Goal: Task Accomplishment & Management: Complete application form

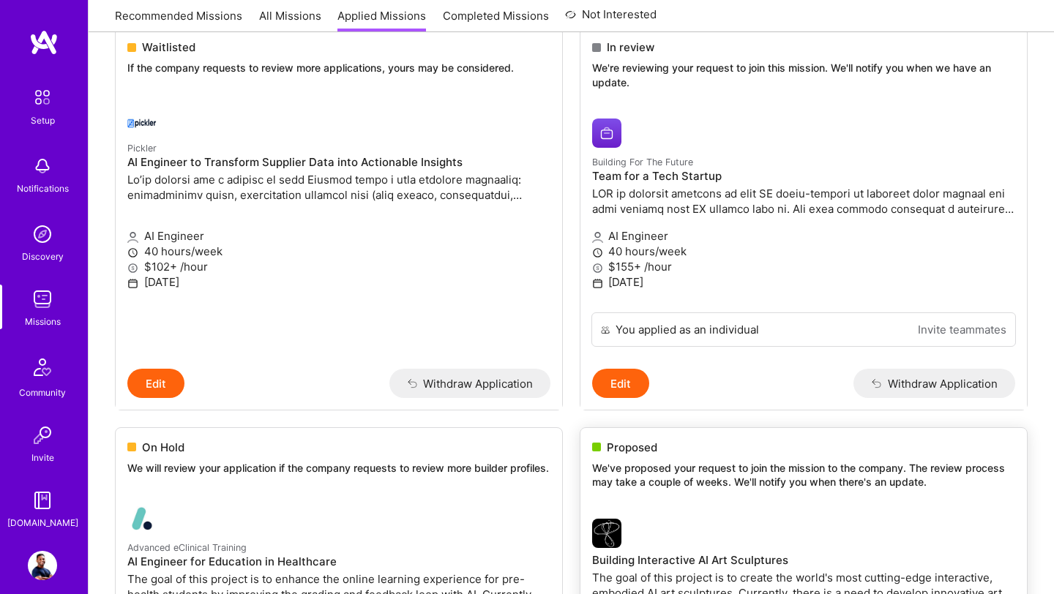
scroll to position [34, 0]
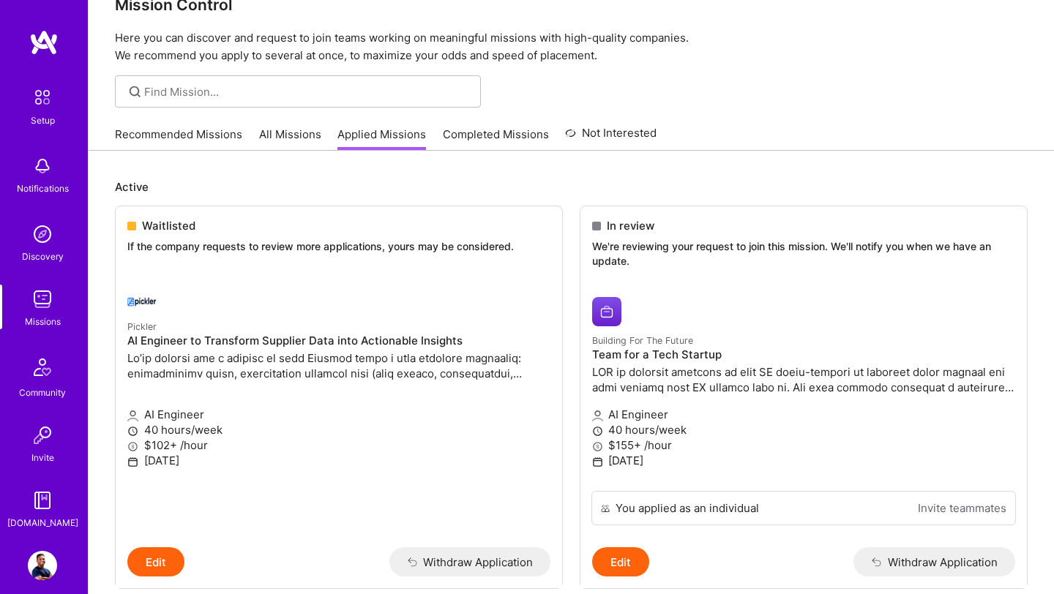
click at [177, 140] on link "Recommended Missions" at bounding box center [178, 139] width 127 height 24
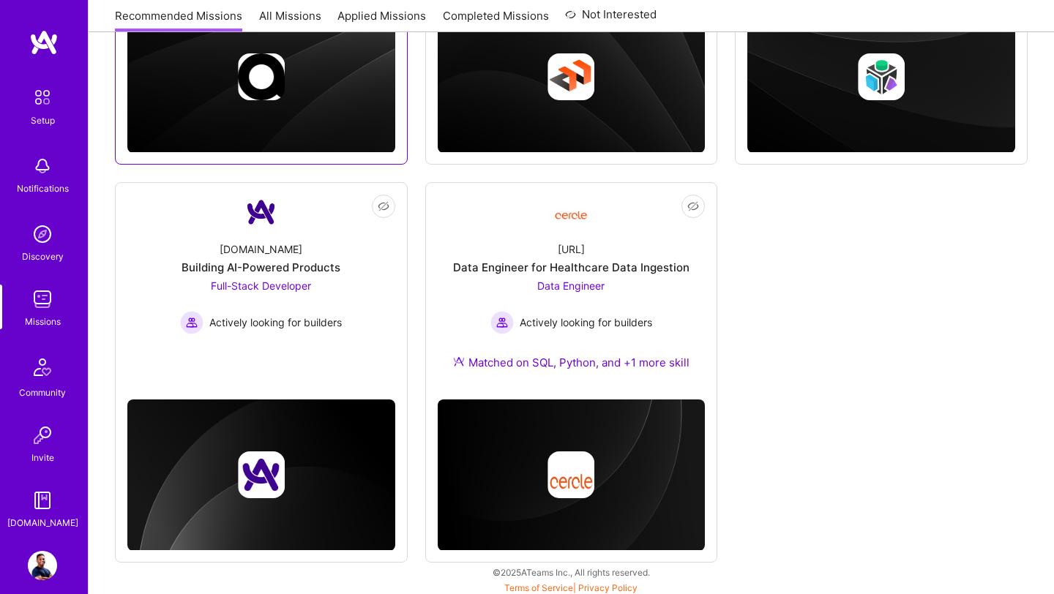
scroll to position [496, 0]
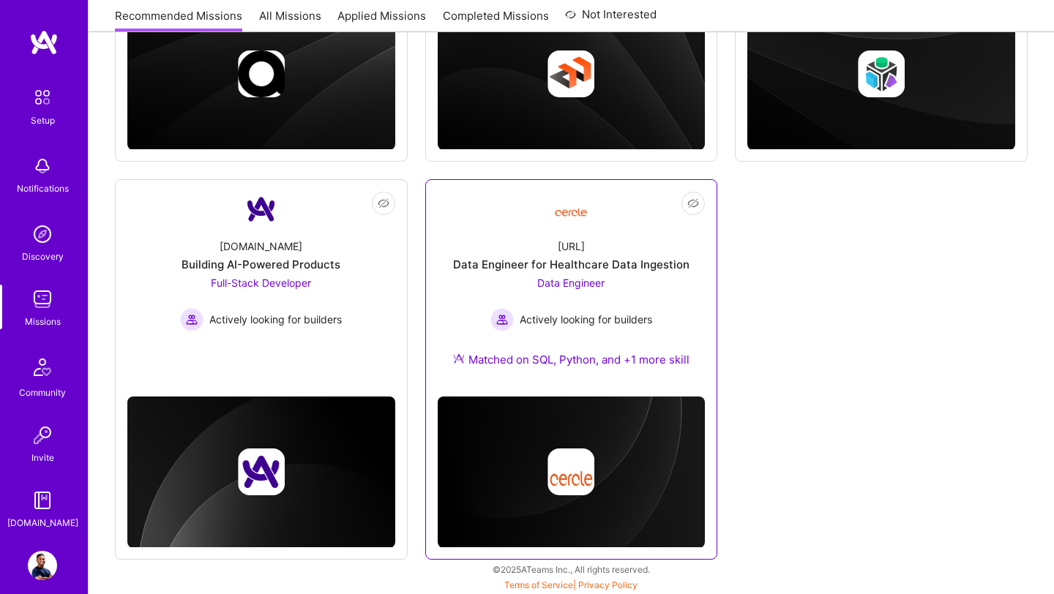
click at [567, 267] on div "Data Engineer for Healthcare Data Ingestion" at bounding box center [571, 264] width 236 height 15
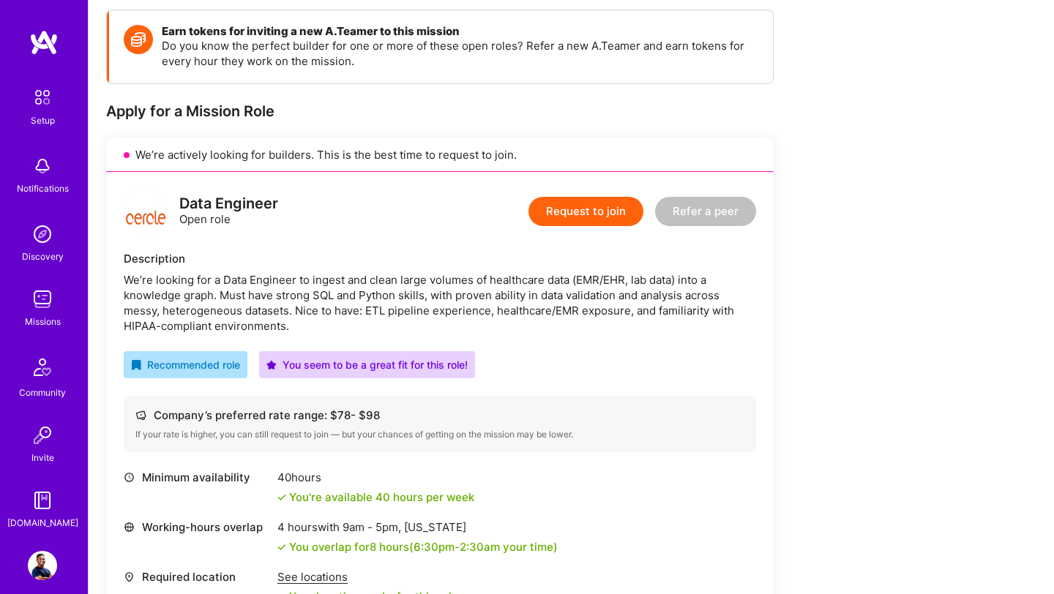
scroll to position [167, 0]
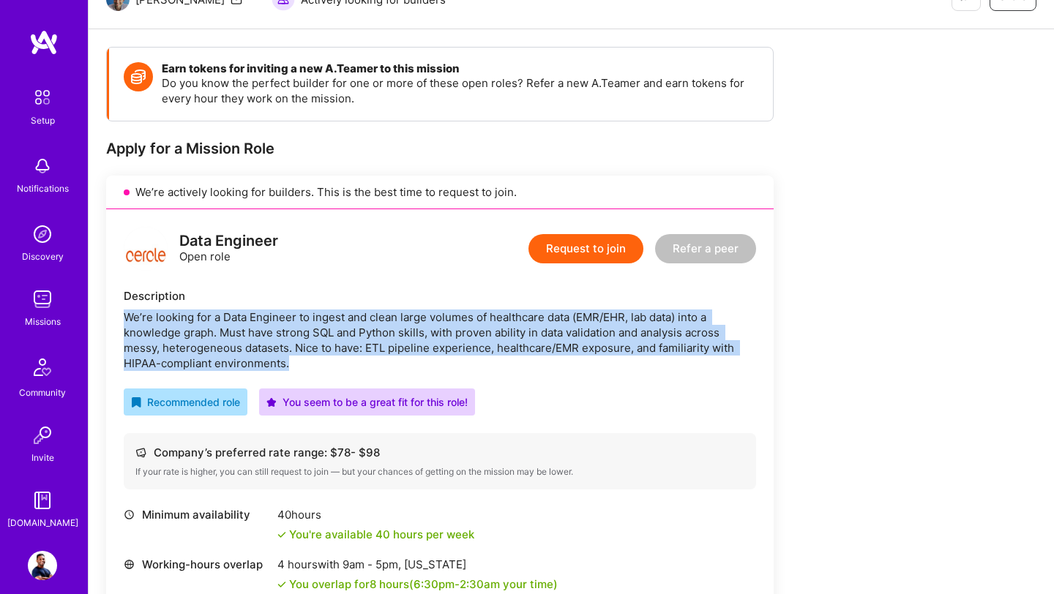
drag, startPoint x: 121, startPoint y: 317, endPoint x: 295, endPoint y: 366, distance: 181.0
click at [297, 367] on div "Data Engineer Open role Request to join Refer a peer Description We’re looking …" at bounding box center [440, 452] width 668 height 486
copy div "We’re looking for a Data Engineer to ingest and clean large volumes of healthca…"
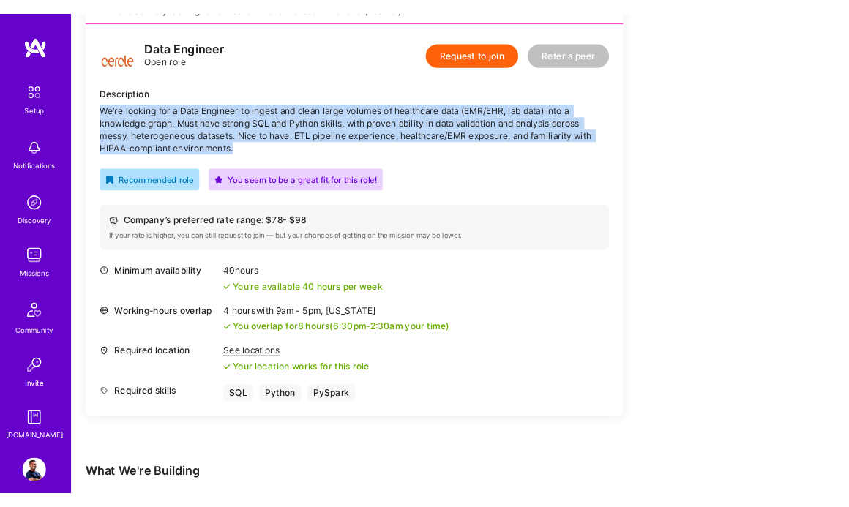
scroll to position [389, 0]
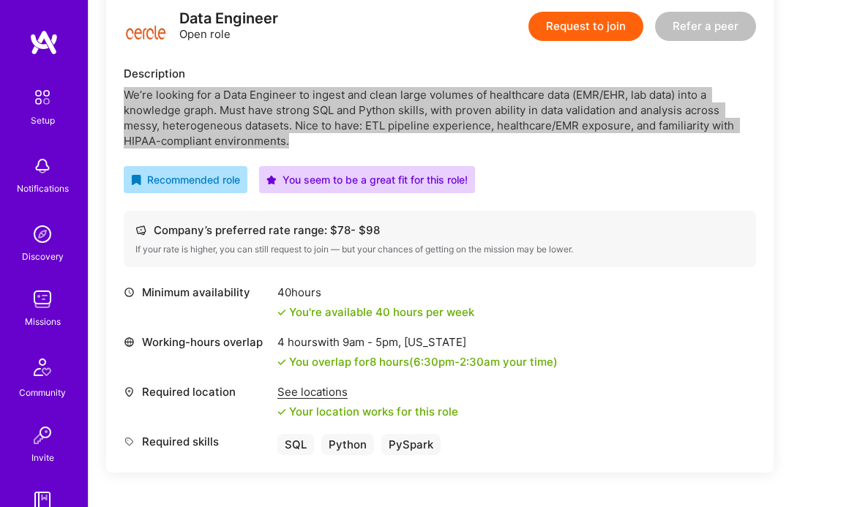
copy div "We’re looking for a Data Engineer to ingest and clean large volumes of healthca…"
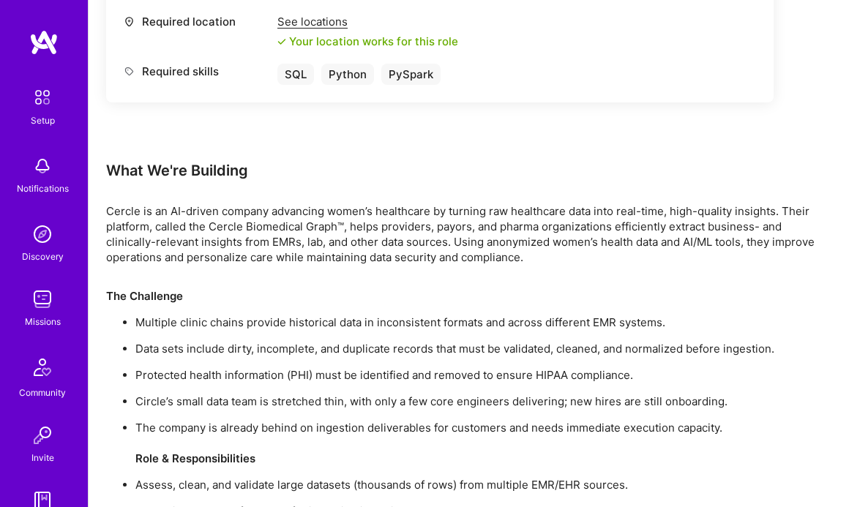
scroll to position [764, 0]
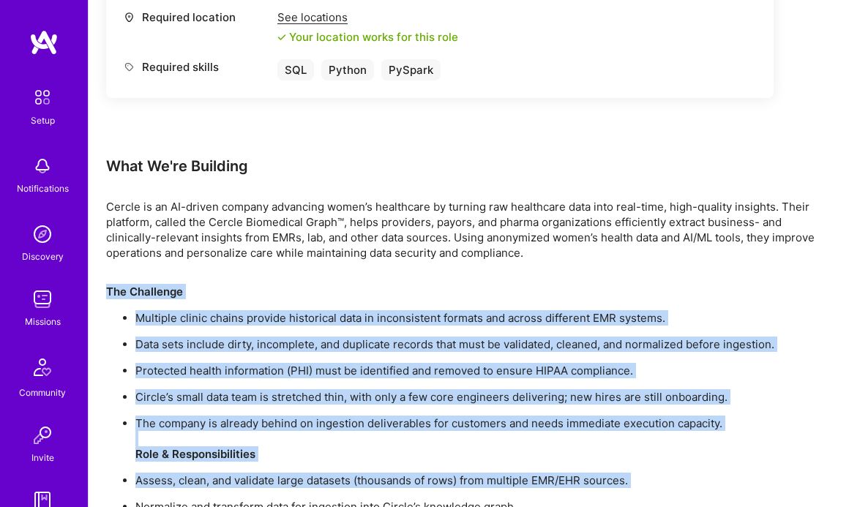
drag, startPoint x: 105, startPoint y: 291, endPoint x: 240, endPoint y: 488, distance: 239.6
click at [242, 489] on div "Earn tokens for inviting a new [PERSON_NAME] to this mission Do you know the pe…" at bounding box center [469, 180] width 760 height 1497
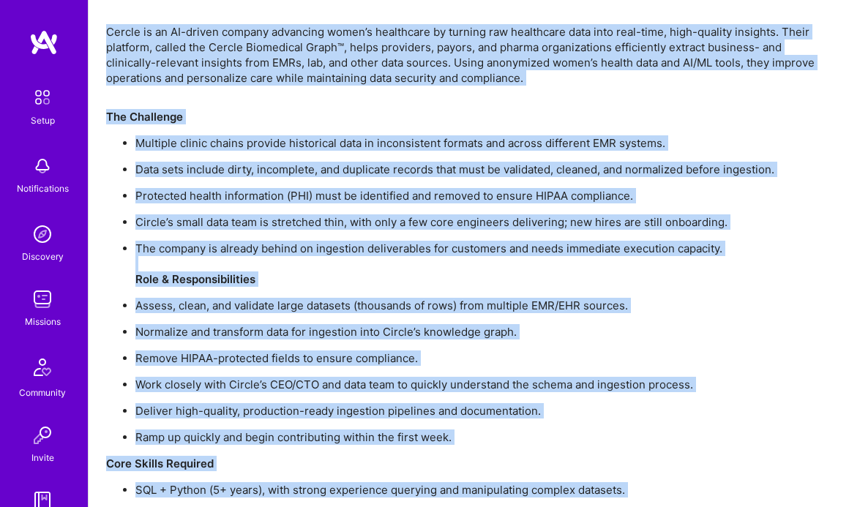
scroll to position [1186, 0]
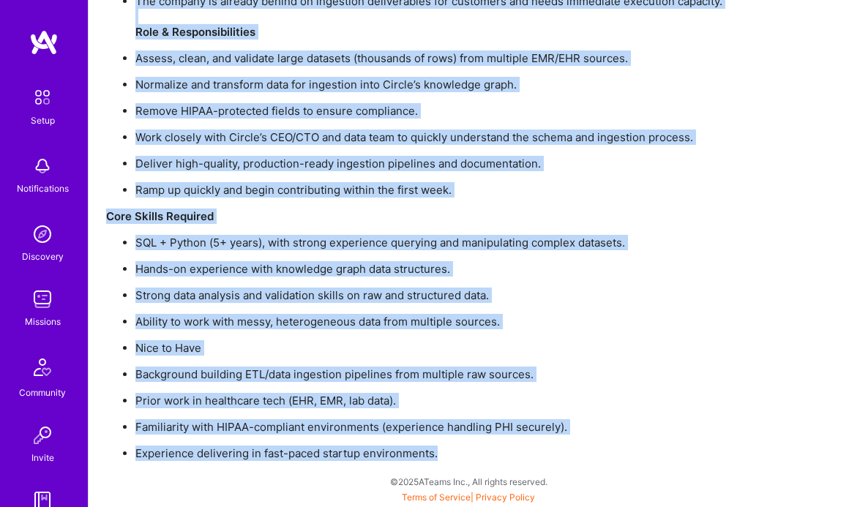
drag, startPoint x: 106, startPoint y: 206, endPoint x: 459, endPoint y: 447, distance: 427.5
copy div "Loremi do si AM-consec adipisc elitseddo eiusm’t incididunt ut laboree dol magn…"
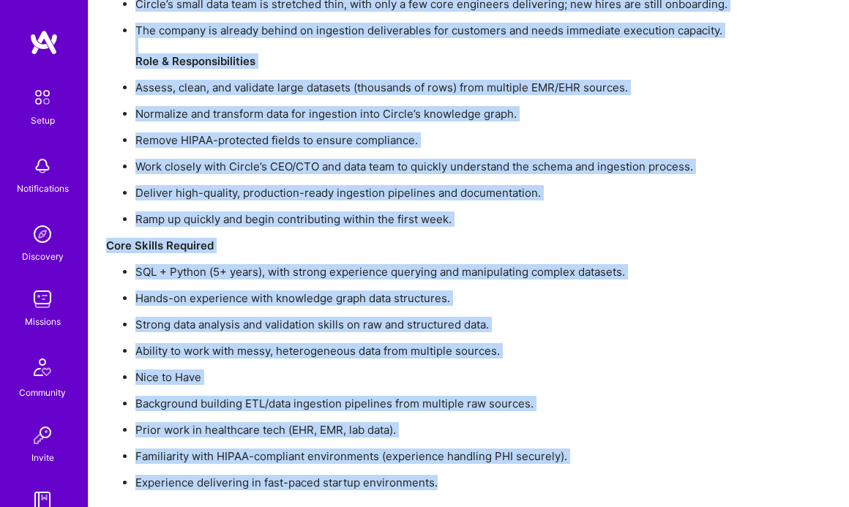
scroll to position [1155, 0]
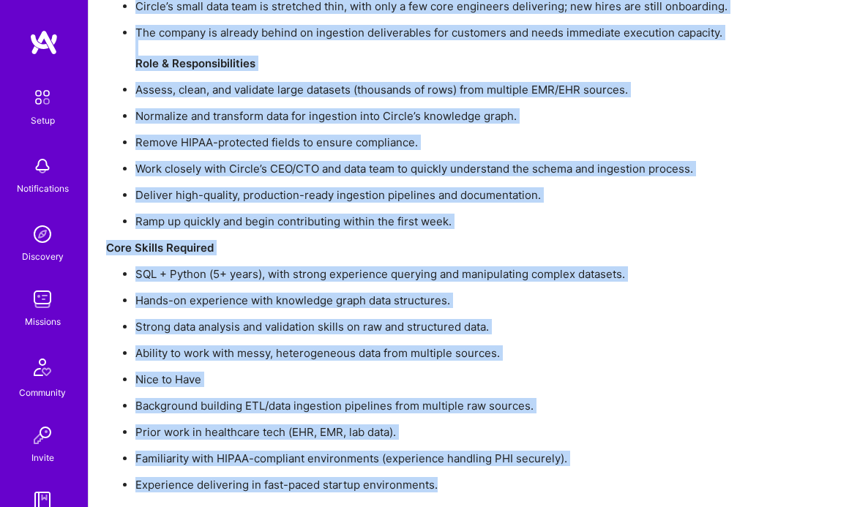
copy div "Loremi do si AM-consec adipisc elitseddo eiusm’t incididunt ut laboree dol magn…"
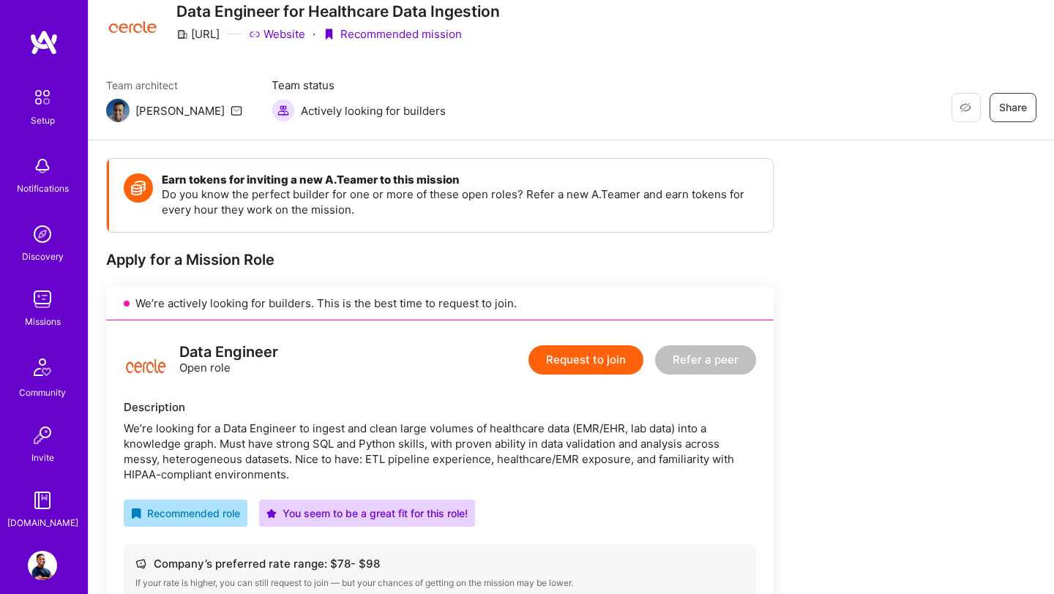
scroll to position [0, 0]
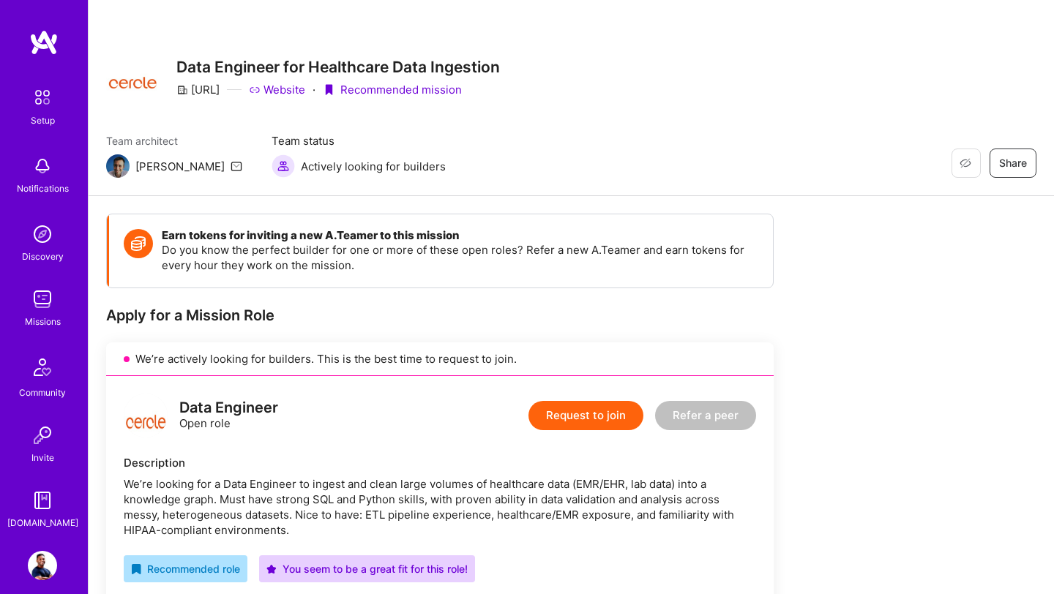
click at [574, 419] on button "Request to join" at bounding box center [585, 415] width 115 height 29
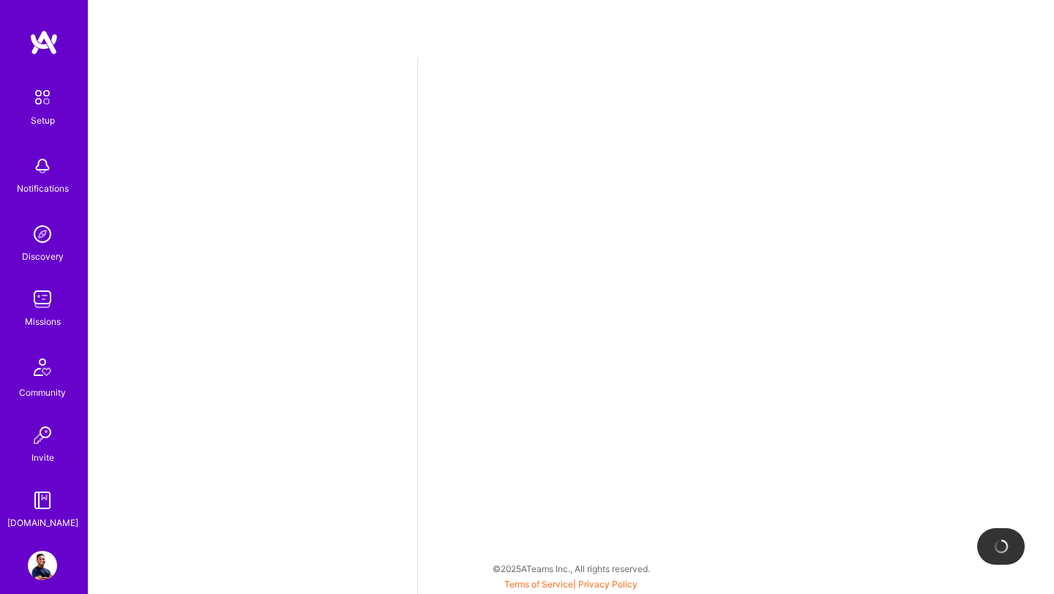
select select "US"
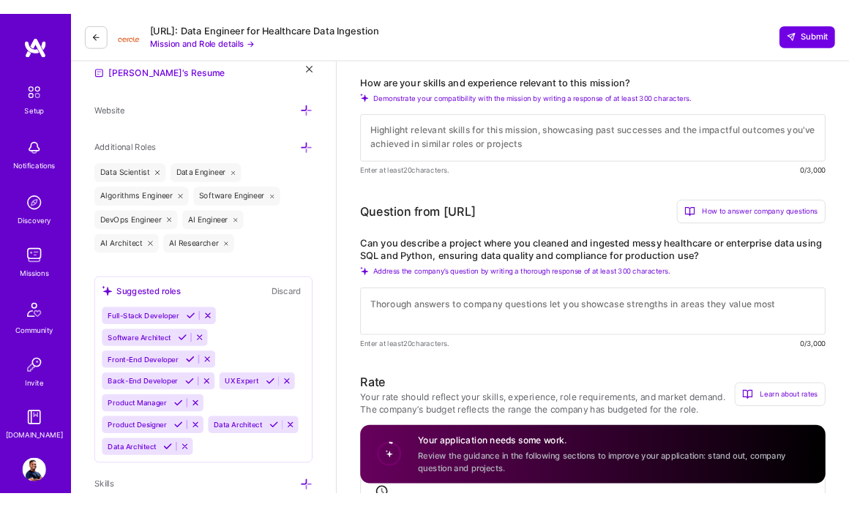
scroll to position [397, 0]
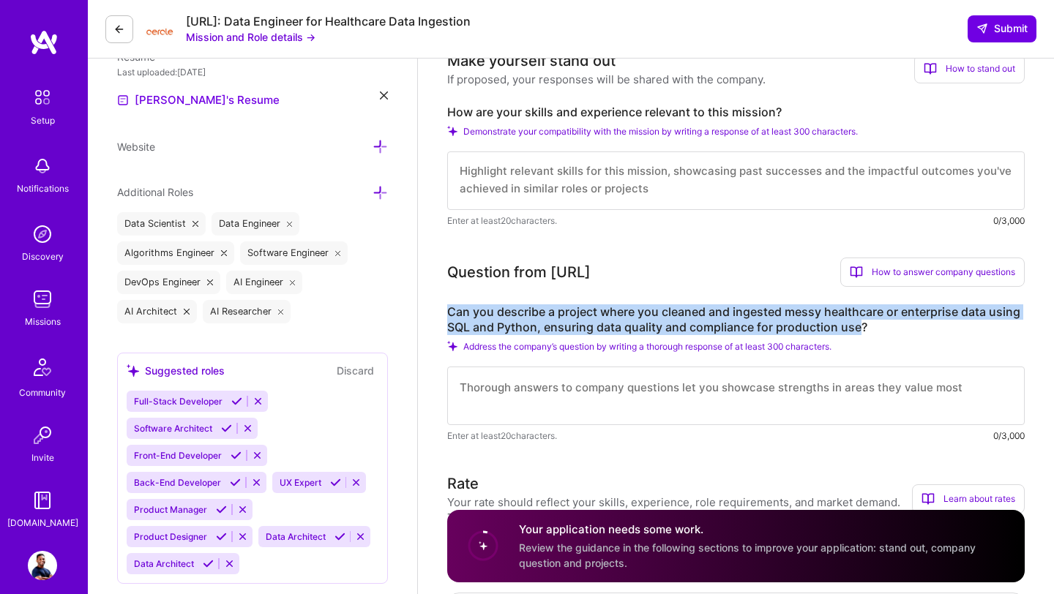
drag, startPoint x: 446, startPoint y: 312, endPoint x: 861, endPoint y: 328, distance: 416.0
drag, startPoint x: 864, startPoint y: 328, endPoint x: 447, endPoint y: 319, distance: 416.6
click at [447, 319] on label "Can you describe a project where you cleaned and ingested messy healthcare or e…" at bounding box center [735, 319] width 577 height 31
copy label "Can you describe a project where you cleaned and ingested messy healthcare or e…"
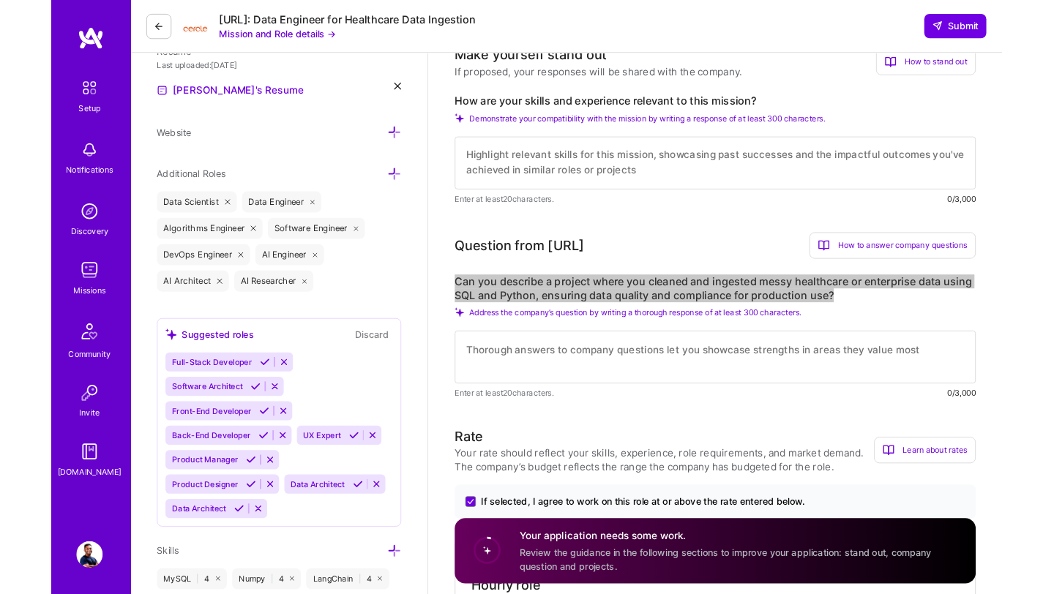
scroll to position [1, 0]
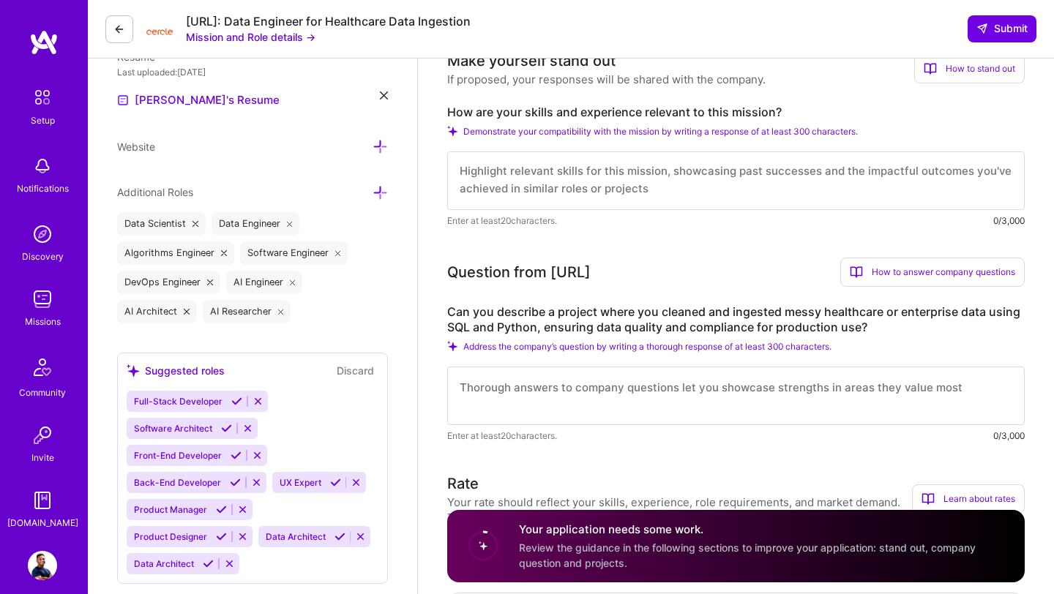
click at [504, 384] on textarea at bounding box center [735, 396] width 577 height 59
paste textarea "In a recent role as Lead AI & Data Solutions Engineer for a major Australian ut…"
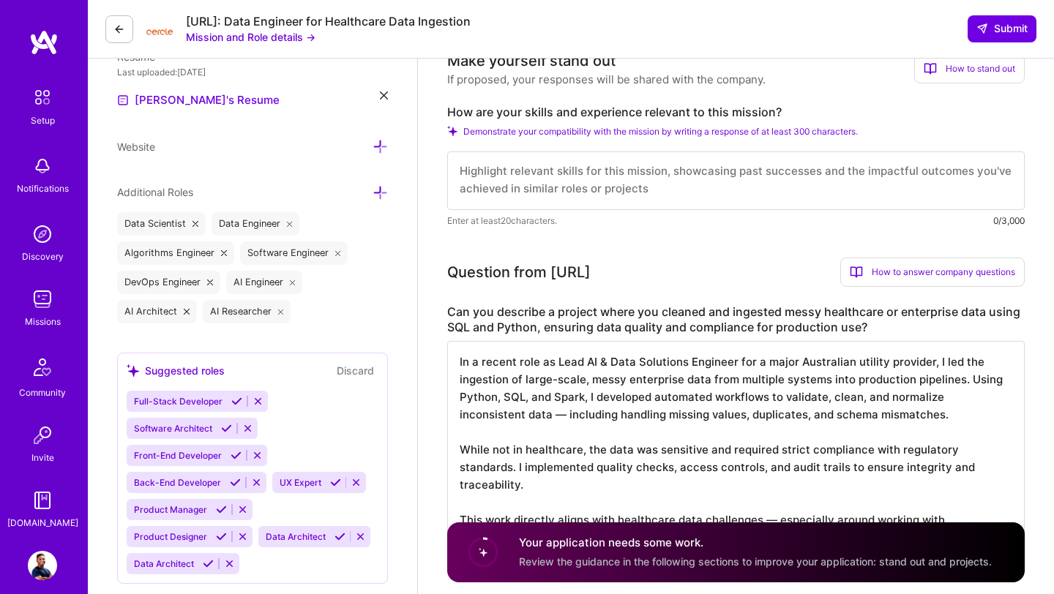
click at [586, 366] on textarea "In a recent role as Lead AI & Data Solutions Engineer for a major Australian ut…" at bounding box center [735, 449] width 577 height 217
click at [484, 400] on textarea "In a recent role as AI & Data Solutions Engineer for a major Australian utility…" at bounding box center [735, 449] width 577 height 217
click at [493, 402] on textarea "In a recent role as AI & Data Solutions Engineer for a major Australian utility…" at bounding box center [735, 449] width 577 height 217
click at [597, 398] on textarea "In a recent role as AI & Data Solutions Engineer for a major Australian utility…" at bounding box center [735, 449] width 577 height 217
click at [670, 399] on textarea "In a recent role as AI & Data Solutions Engineer for a major Australian utility…" at bounding box center [735, 449] width 577 height 217
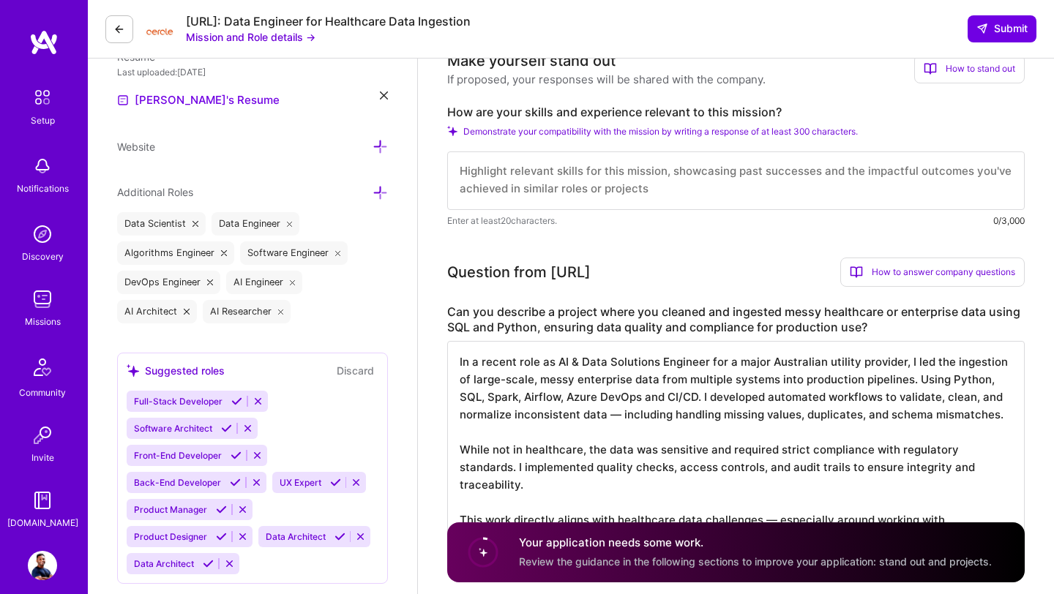
click at [618, 415] on textarea "In a recent role as AI & Data Solutions Engineer for a major Australian utility…" at bounding box center [735, 449] width 577 height 217
click at [504, 414] on textarea "In a recent role as AI & Data Solutions Engineer for a major Australian utility…" at bounding box center [735, 449] width 577 height 217
click at [892, 383] on textarea "In a recent role as AI & Data Solutions Engineer for a major Australian utility…" at bounding box center [735, 449] width 577 height 217
click at [538, 364] on textarea "In a recent role as AI & Data Solutions Engineer for a major Australian utility…" at bounding box center [735, 449] width 577 height 217
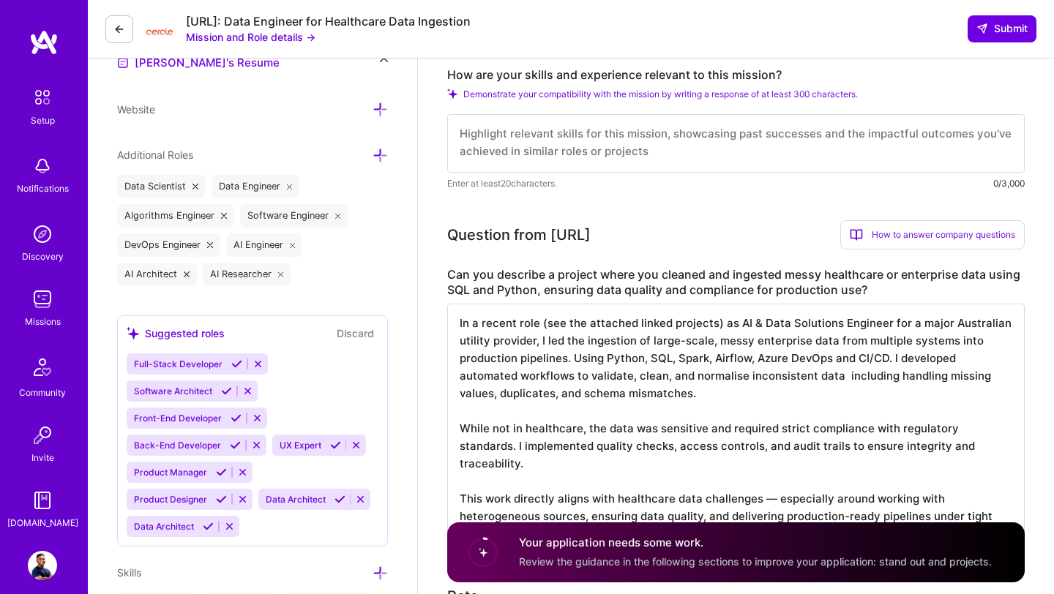
scroll to position [437, 0]
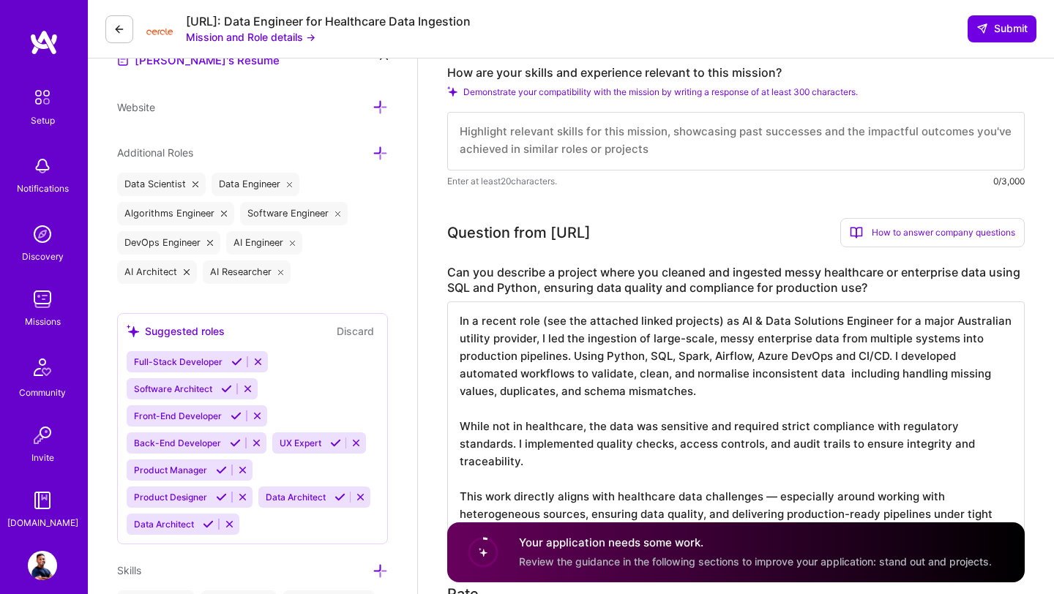
click at [942, 451] on textarea "In a recent role (see the attached linked projects) as AI & Data Solutions Engi…" at bounding box center [735, 419] width 577 height 234
click at [601, 411] on textarea "In a recent role (see the attached linked projects) as AI & Data Solutions Engi…" at bounding box center [735, 419] width 577 height 234
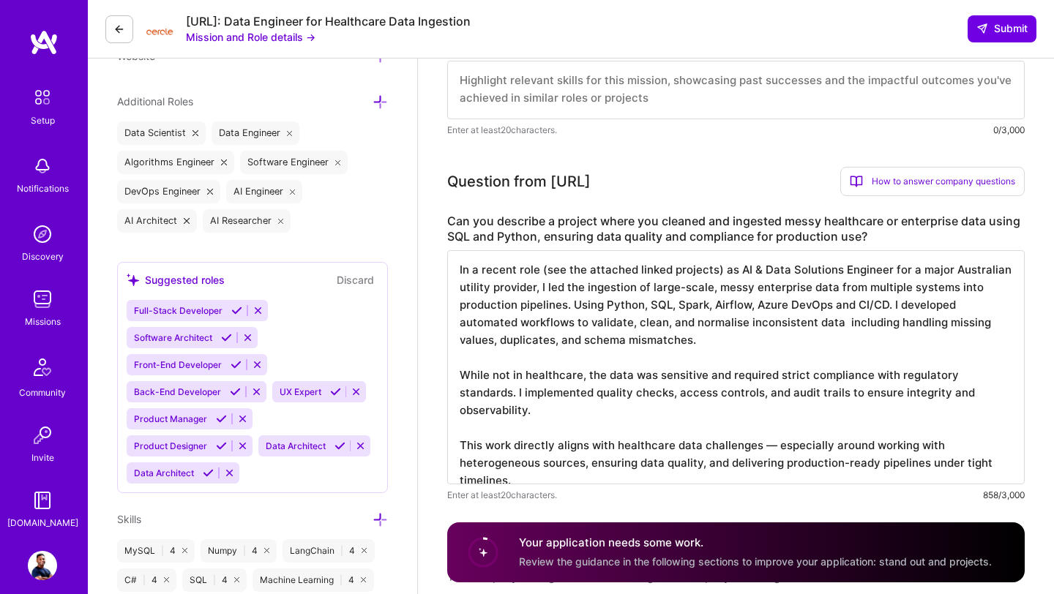
scroll to position [492, 0]
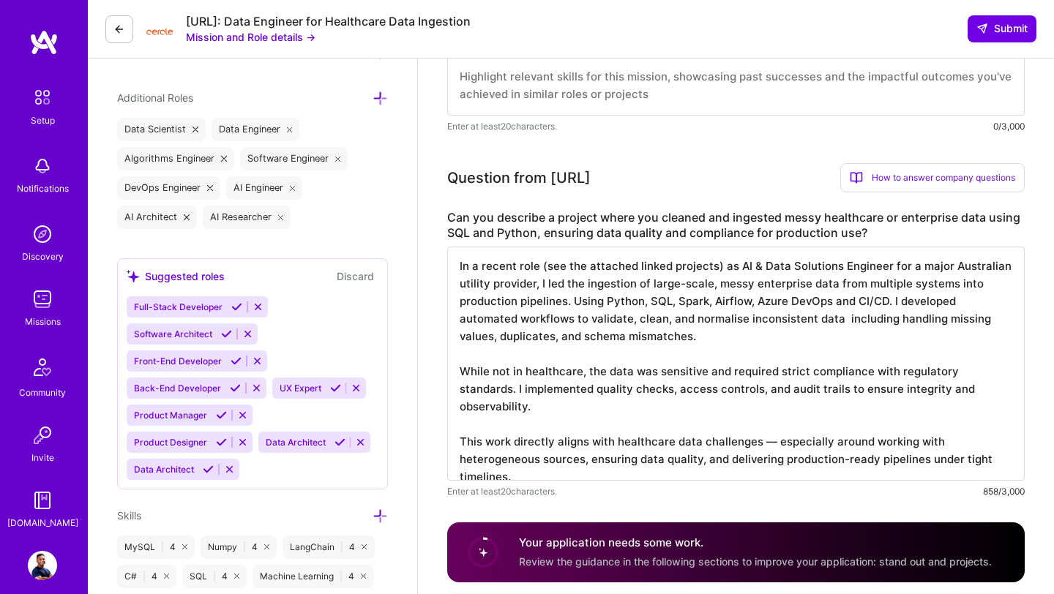
click at [774, 427] on textarea "In a recent role (see the attached linked projects) as AI & Data Solutions Engi…" at bounding box center [735, 364] width 577 height 234
click at [989, 394] on textarea "In a recent role (see the attached linked projects) as AI & Data Solutions Engi…" at bounding box center [735, 364] width 577 height 234
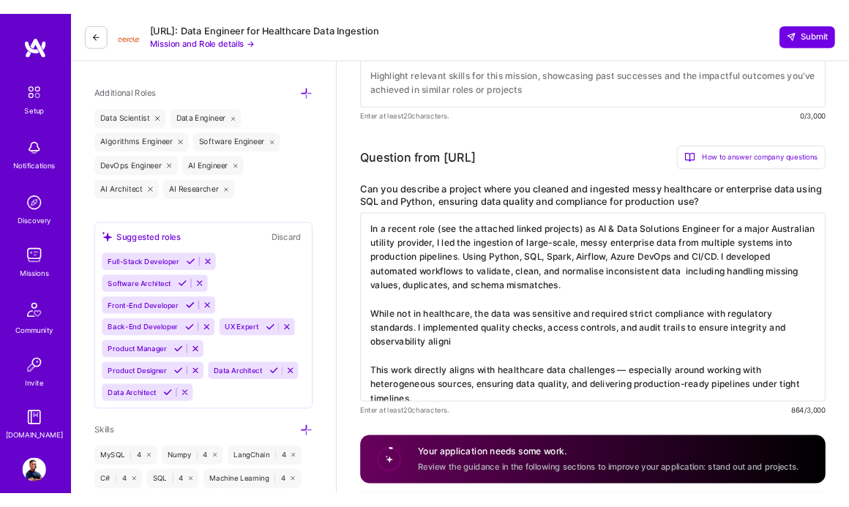
scroll to position [0, 0]
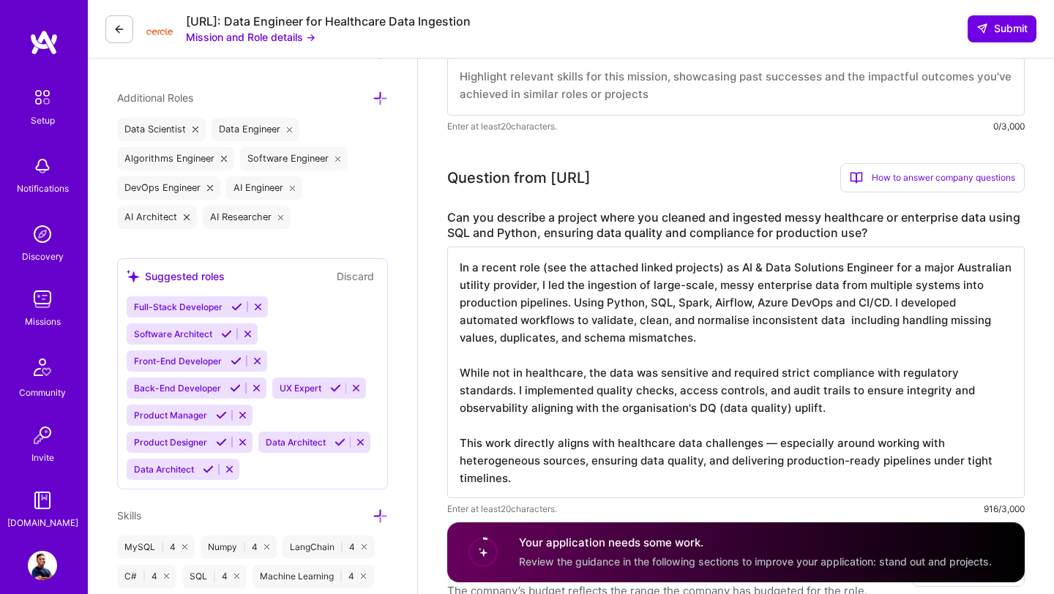
drag, startPoint x: 542, startPoint y: 463, endPoint x: 444, endPoint y: 464, distance: 98.1
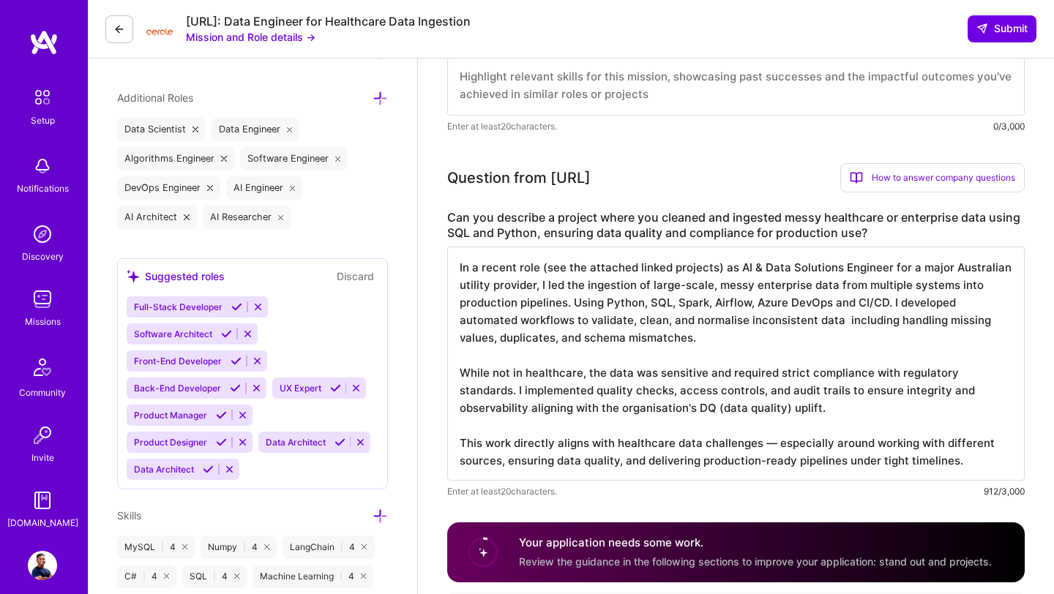
click at [775, 446] on textarea "In a recent role (see the attached linked projects) as AI & Data Solutions Engi…" at bounding box center [735, 364] width 577 height 234
drag, startPoint x: 842, startPoint y: 461, endPoint x: 952, endPoint y: 465, distance: 110.6
click at [952, 465] on textarea "In a recent role (see the attached linked projects) as AI & Data Solutions Engi…" at bounding box center [735, 364] width 577 height 234
click at [709, 341] on textarea "In a recent role (see the attached linked projects) as AI & Data Solutions Engi…" at bounding box center [735, 364] width 577 height 234
click at [796, 337] on textarea "In a recent role (see the attached linked projects) as AI & Data Solutions Engi…" at bounding box center [735, 364] width 577 height 234
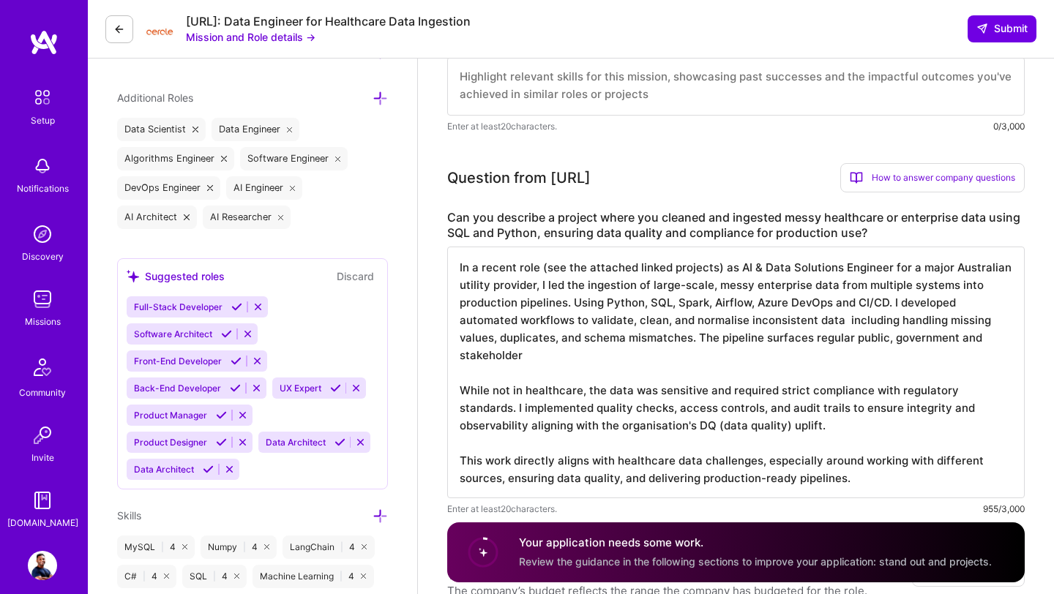
click at [849, 340] on textarea "In a recent role (see the attached linked projects) as AI & Data Solutions Engi…" at bounding box center [735, 373] width 577 height 252
click at [580, 364] on textarea "In a recent role (see the attached linked projects) as AI & Data Solutions Engi…" at bounding box center [735, 373] width 577 height 252
click at [569, 359] on textarea "In a recent role (see the attached linked projects) as AI & Data Solutions Engi…" at bounding box center [735, 373] width 577 height 252
click at [698, 339] on textarea "In a recent role (see the attached linked projects) as AI & Data Solutions Engi…" at bounding box center [735, 373] width 577 height 252
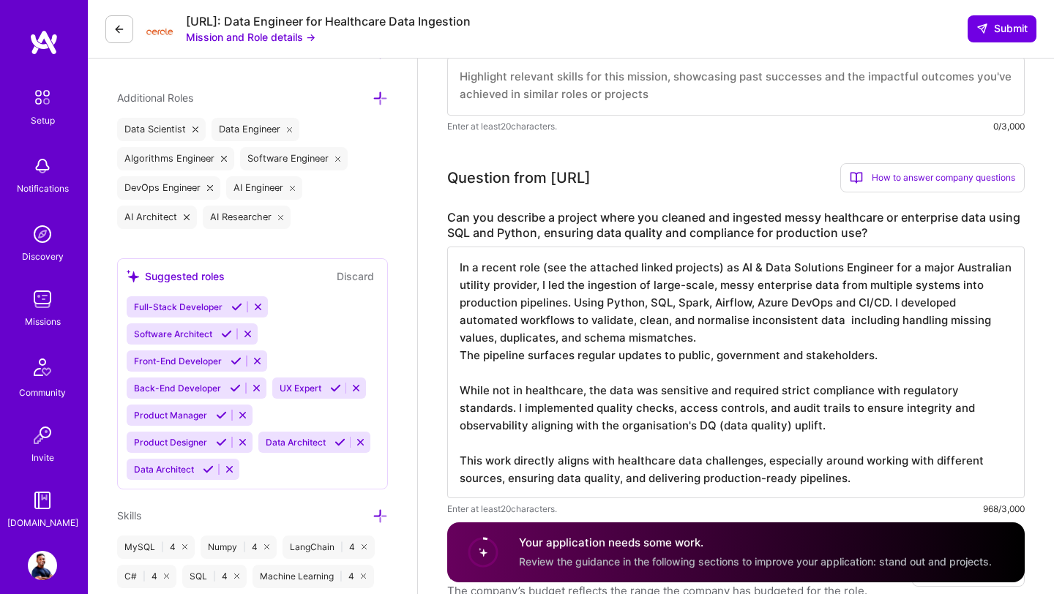
click at [891, 307] on textarea "In a recent role (see the attached linked projects) as AI & Data Solutions Engi…" at bounding box center [735, 373] width 577 height 252
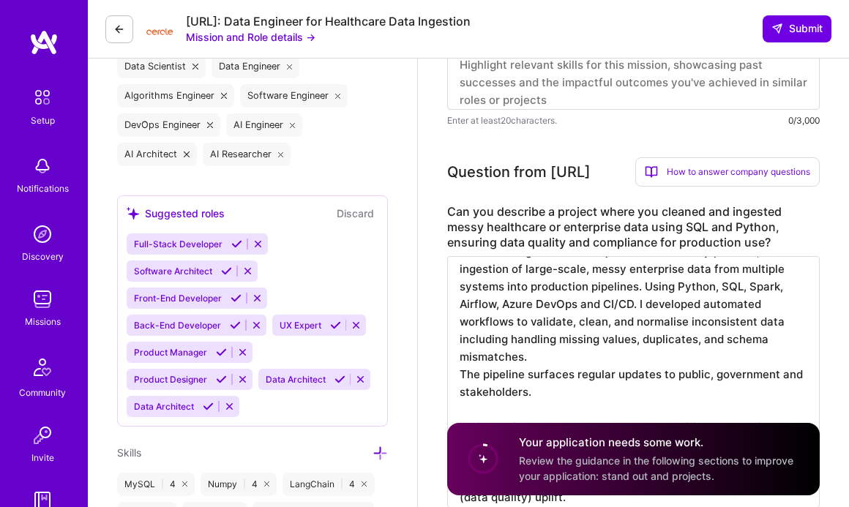
scroll to position [1, 0]
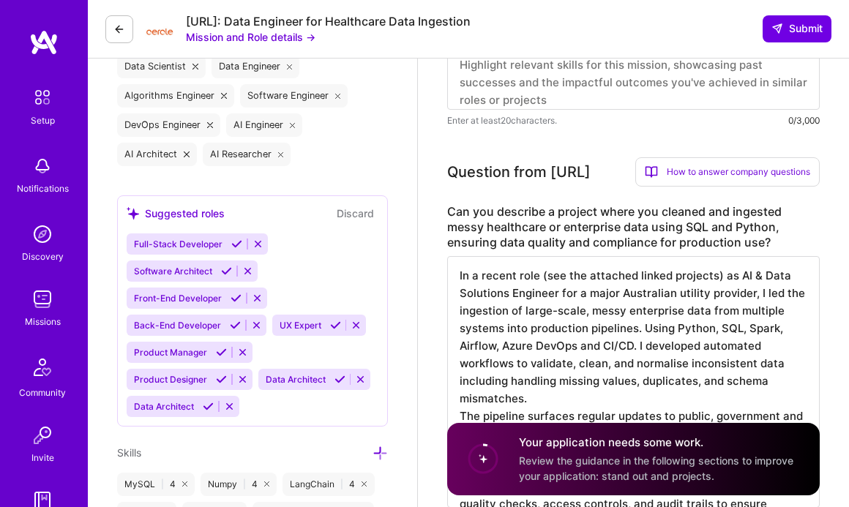
click at [533, 359] on textarea "In a recent role (see the attached linked projects) as AI & Data Solutions Engi…" at bounding box center [633, 382] width 373 height 252
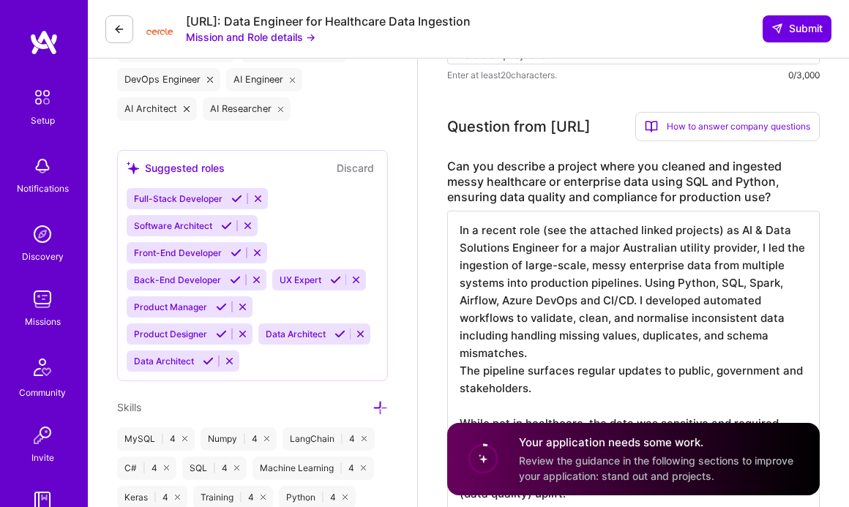
scroll to position [612, 0]
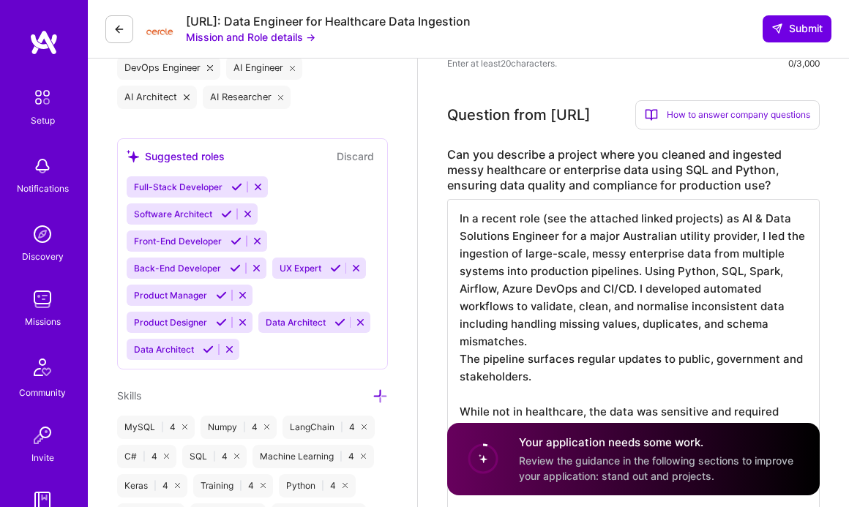
click at [545, 345] on textarea "In a recent role (see the attached linked projects) as AI & Data Solutions Engi…" at bounding box center [633, 386] width 373 height 375
click at [635, 342] on textarea "In a recent role (see the attached linked projects) as AI & Data Solutions Engi…" at bounding box center [633, 386] width 373 height 375
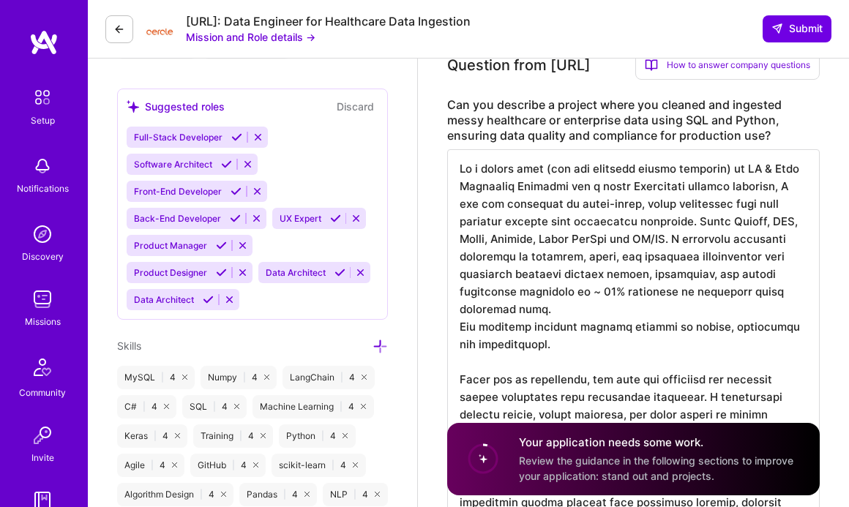
scroll to position [682, 0]
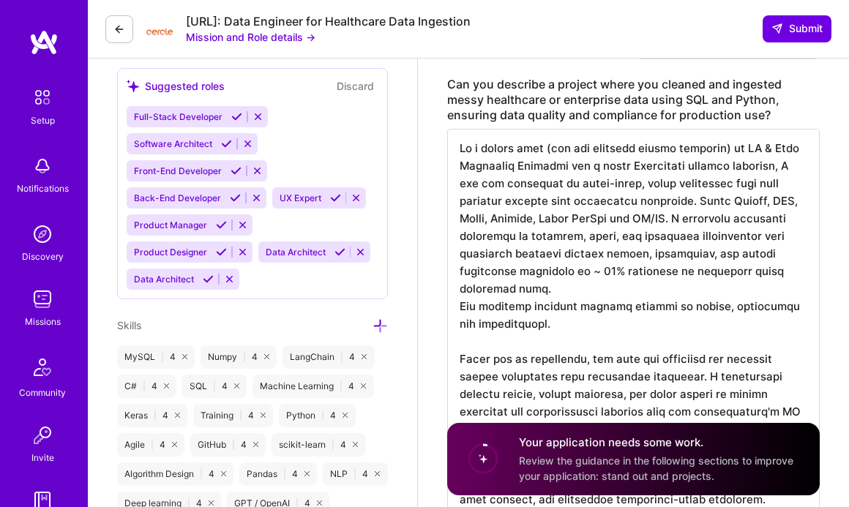
click at [463, 304] on textarea at bounding box center [633, 325] width 373 height 392
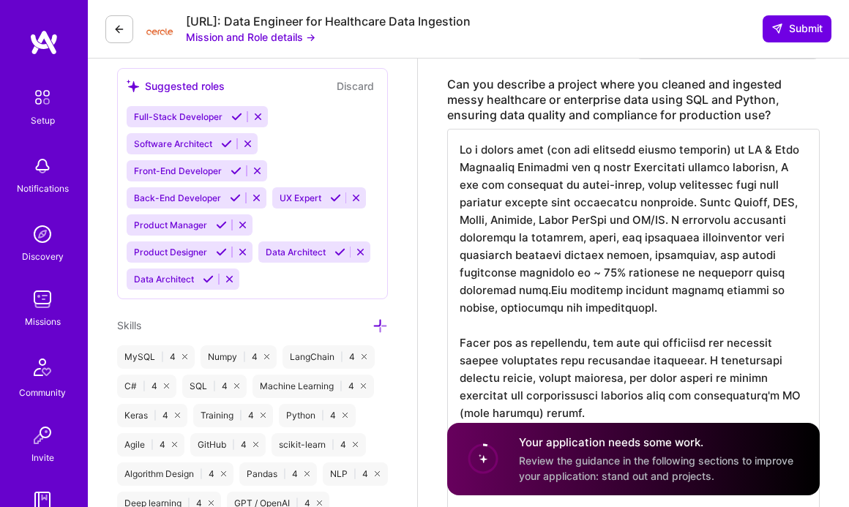
scroll to position [0, 0]
click at [617, 311] on textarea at bounding box center [633, 316] width 373 height 375
click at [629, 310] on textarea at bounding box center [633, 316] width 373 height 375
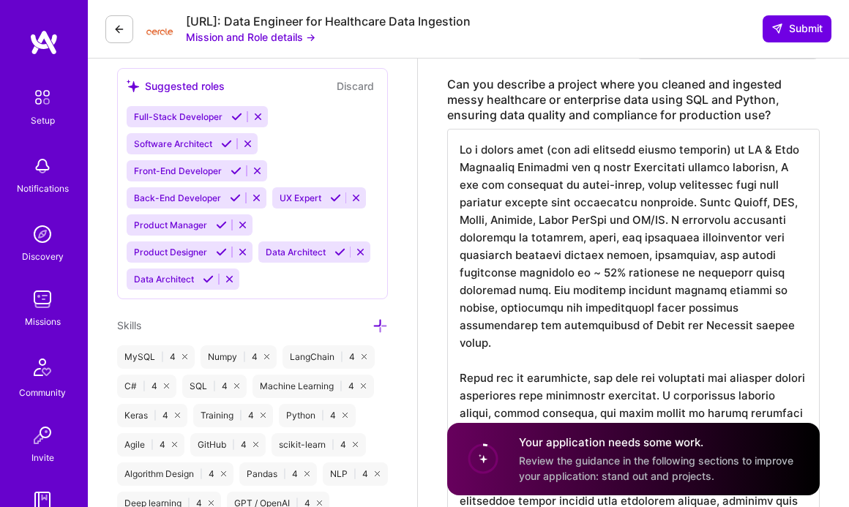
scroll to position [1, 0]
click at [661, 354] on textarea at bounding box center [633, 325] width 373 height 392
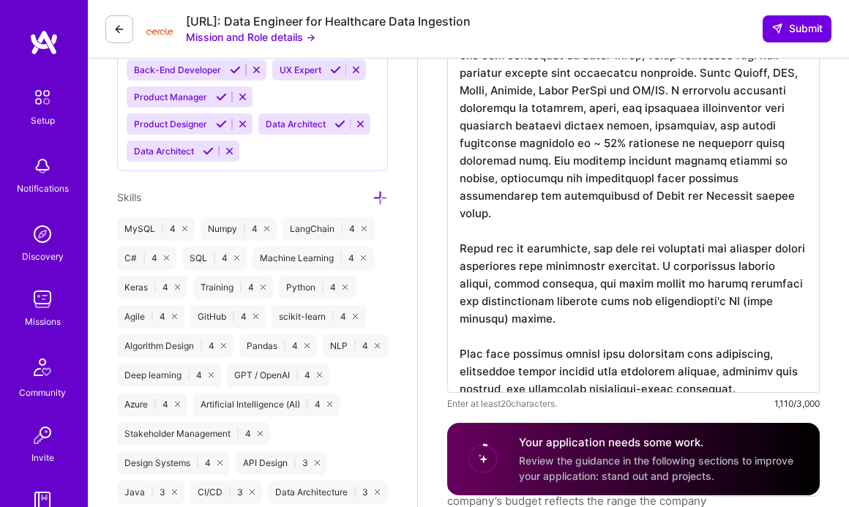
scroll to position [813, 0]
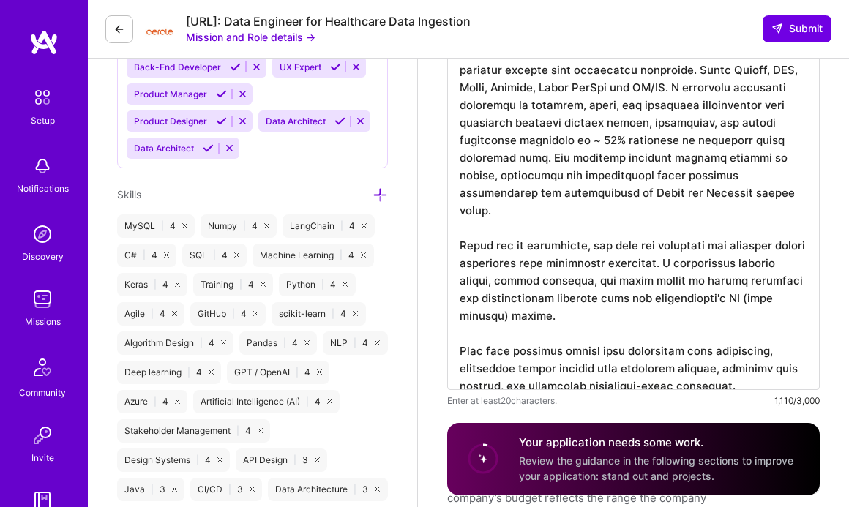
click at [752, 375] on textarea at bounding box center [633, 194] width 373 height 392
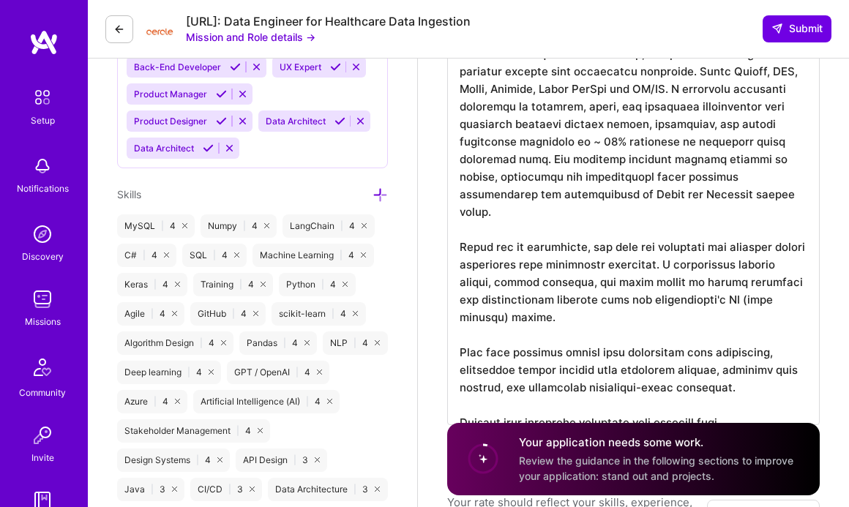
scroll to position [1, 0]
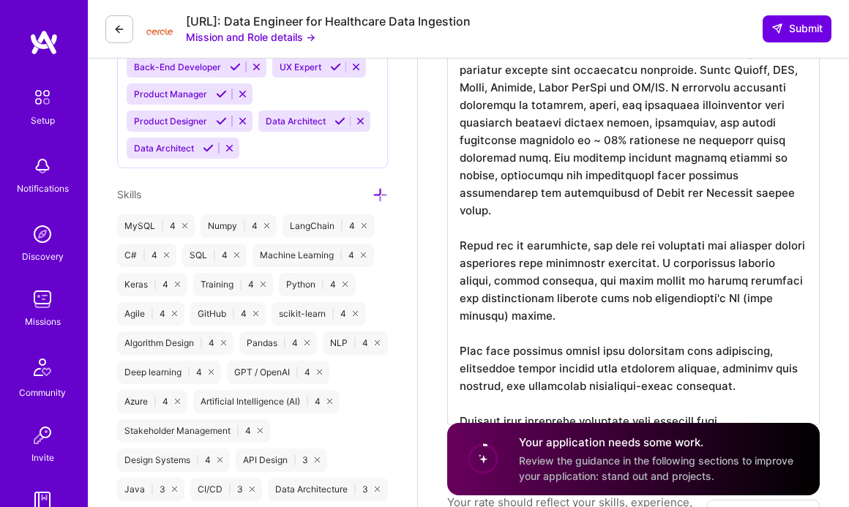
drag, startPoint x: 751, startPoint y: 411, endPoint x: 449, endPoint y: 407, distance: 302.3
click at [448, 406] on textarea at bounding box center [633, 211] width 373 height 427
paste textarea "At Bluejay AI, I worked directly with teams from two of the Big 4 banks, handli…"
click at [531, 408] on textarea at bounding box center [633, 247] width 373 height 498
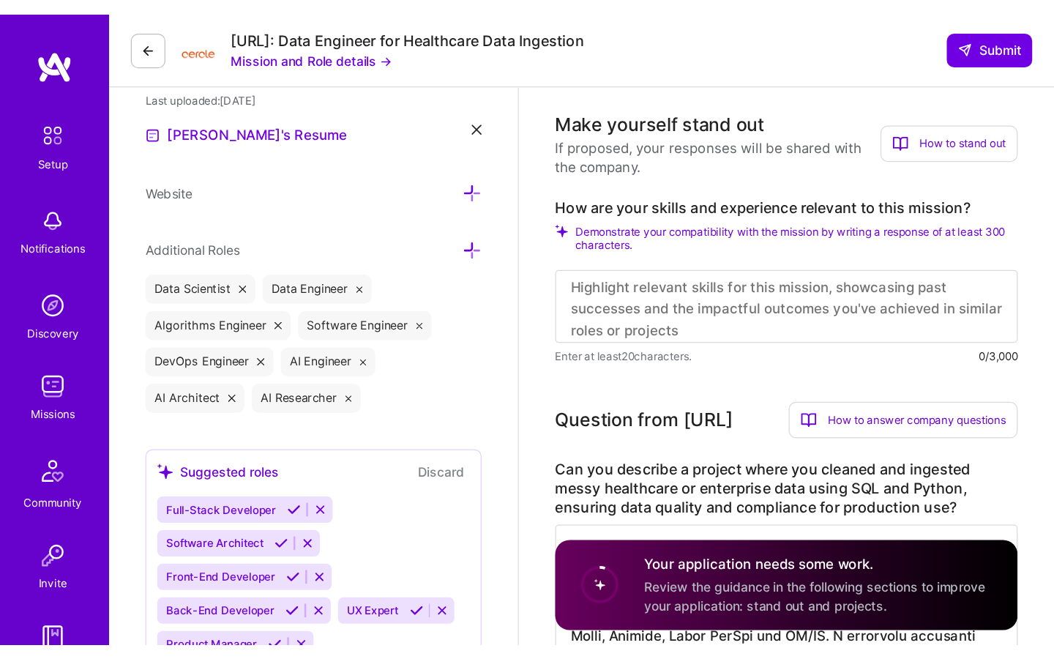
scroll to position [384, 0]
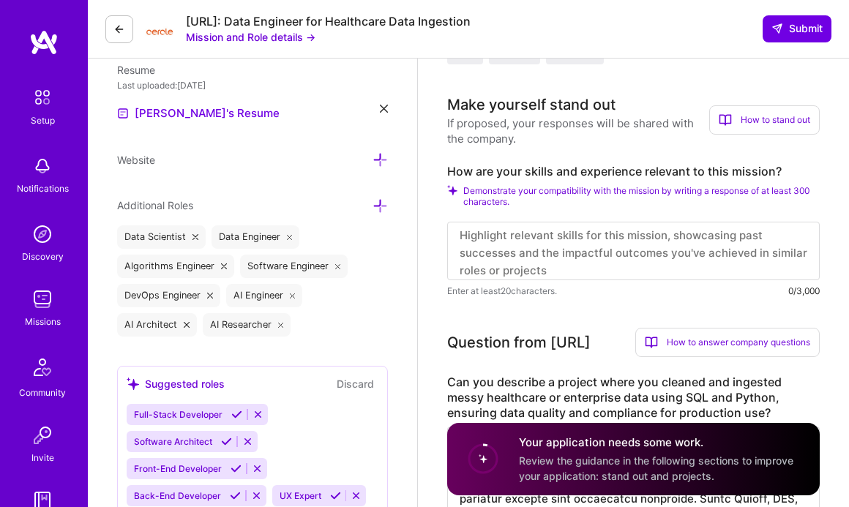
type textarea "In a recent role (see the attached linked projects) as AI & Data Solutions Engi…"
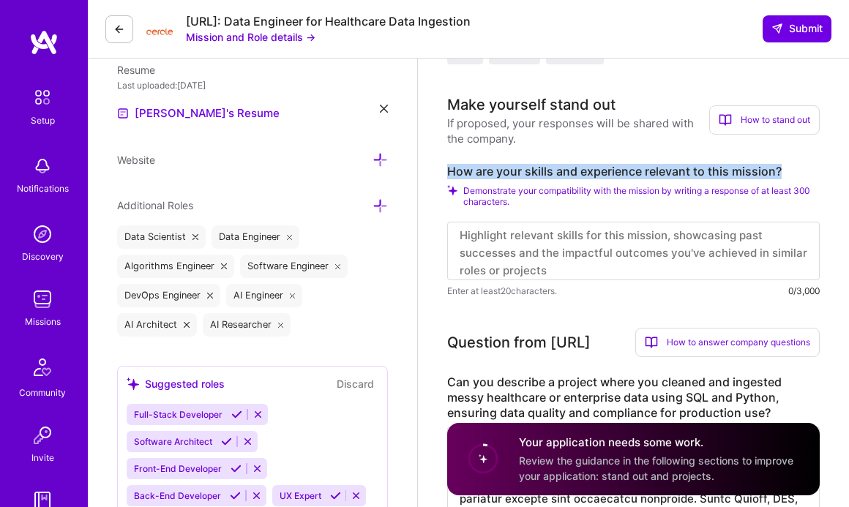
drag, startPoint x: 446, startPoint y: 174, endPoint x: 818, endPoint y: 160, distance: 372.1
click at [818, 164] on label "How are your skills and experience relevant to this mission?" at bounding box center [633, 171] width 373 height 15
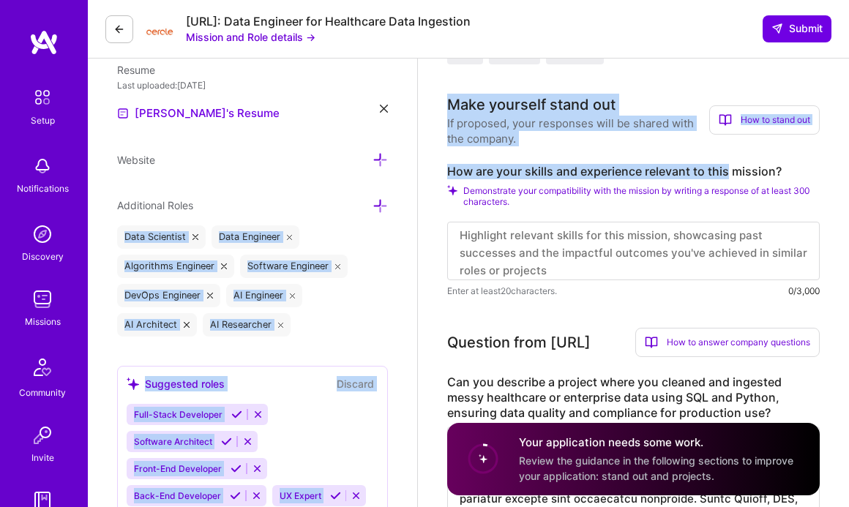
drag, startPoint x: 727, startPoint y: 171, endPoint x: 405, endPoint y: 184, distance: 321.6
click at [628, 177] on label "How are your skills and experience relevant to this mission?" at bounding box center [633, 171] width 373 height 15
drag, startPoint x: 779, startPoint y: 170, endPoint x: 416, endPoint y: 170, distance: 362.3
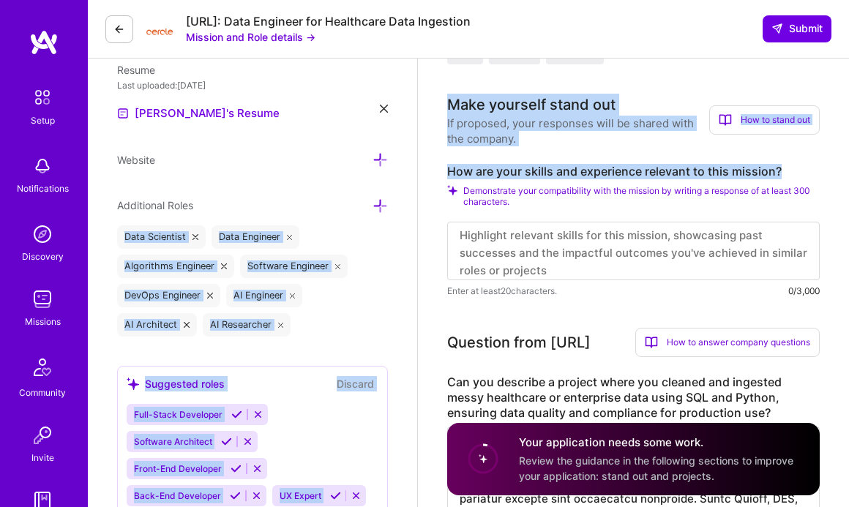
copy div "Data Scientist Data Engineer Algorithms Engineer Software Engineer DevOps Engin…"
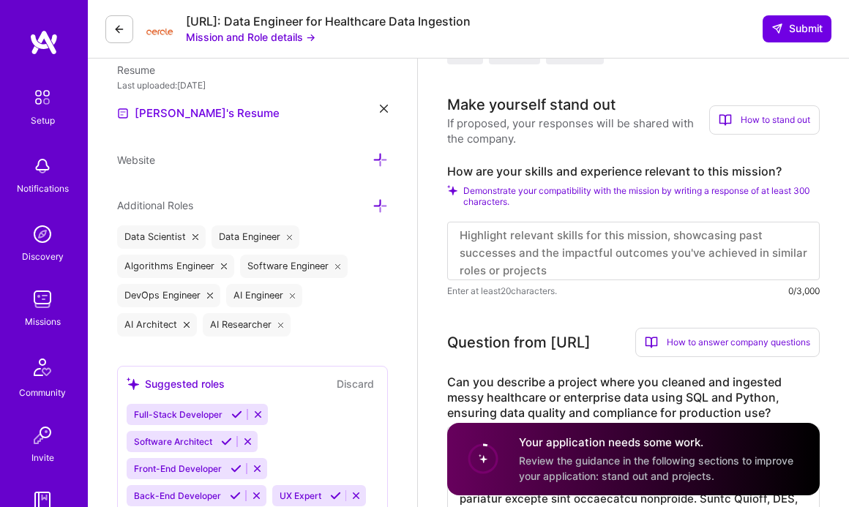
click at [457, 293] on span "Enter at least 20 characters." at bounding box center [502, 290] width 110 height 15
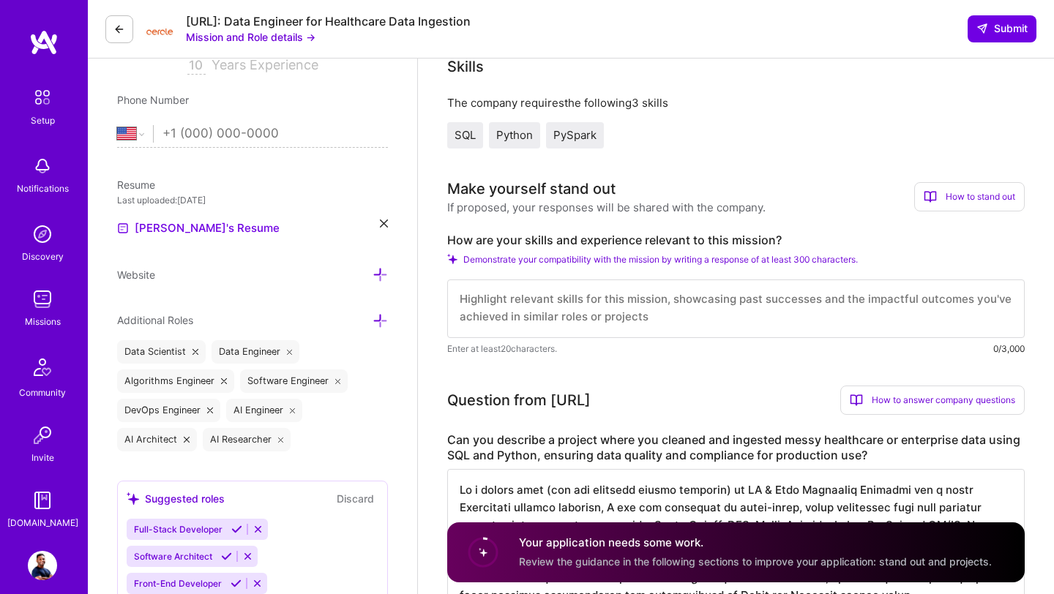
scroll to position [283, 0]
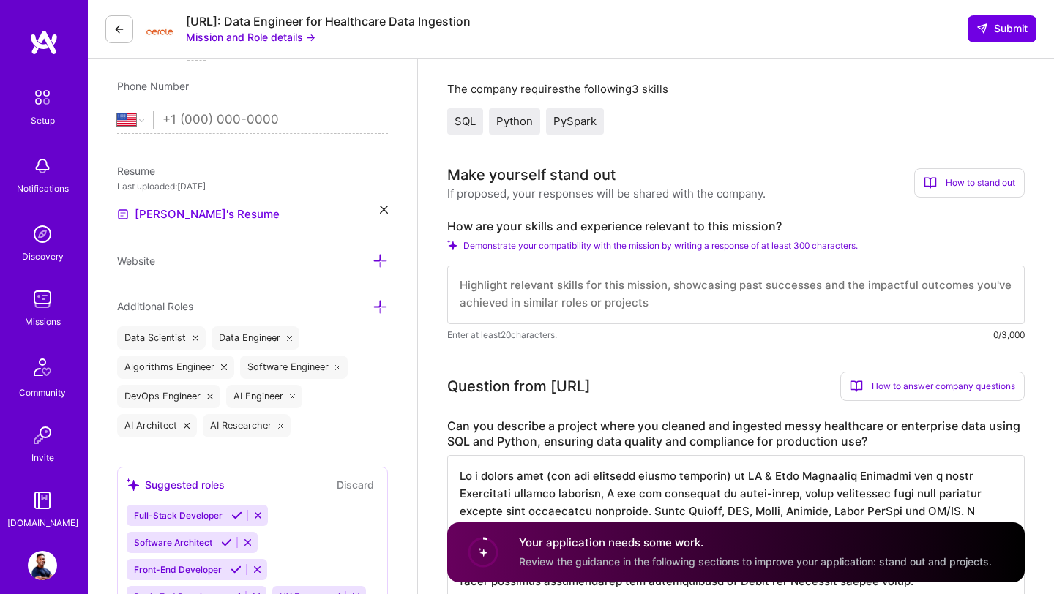
click at [501, 296] on textarea at bounding box center [735, 295] width 577 height 59
paste textarea "I’m a strong fit for this role because I have over 9 years of experience workin…"
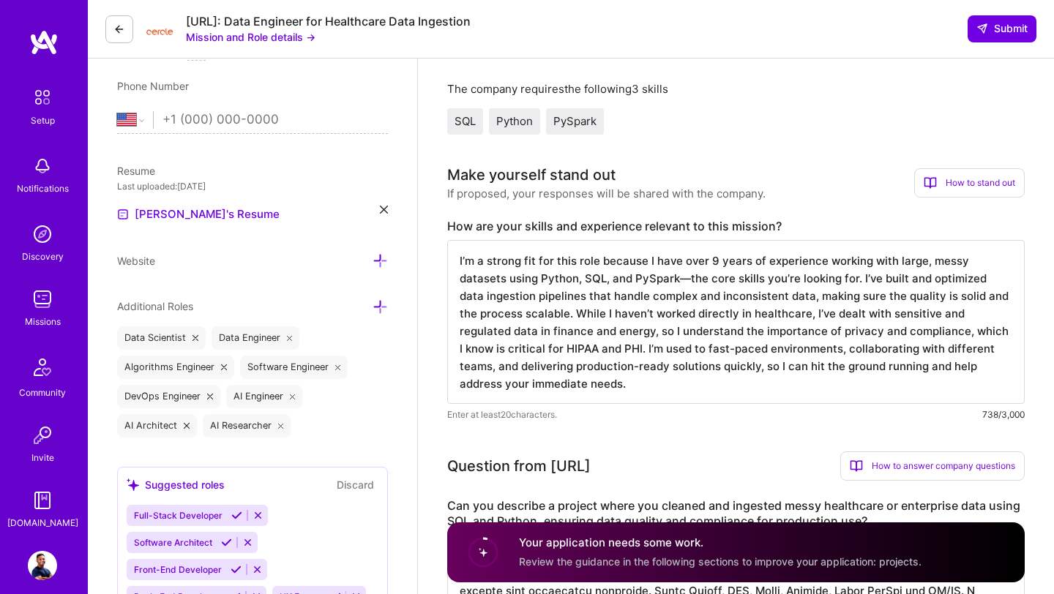
click at [473, 261] on textarea "I’m a strong fit for this role because I have over 9 years of experience workin…" at bounding box center [735, 322] width 577 height 164
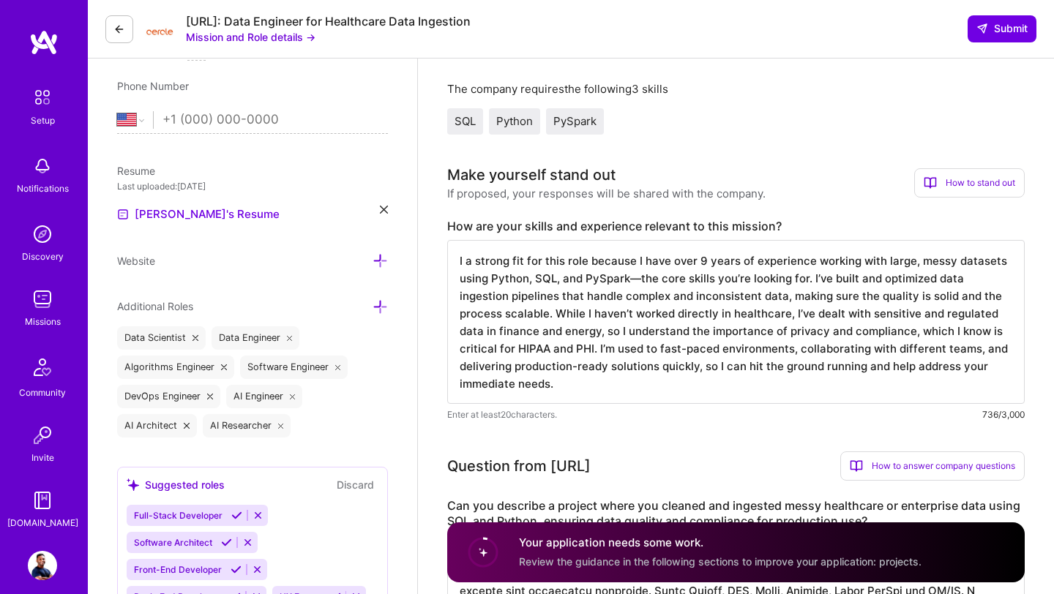
drag, startPoint x: 637, startPoint y: 261, endPoint x: 406, endPoint y: 258, distance: 230.6
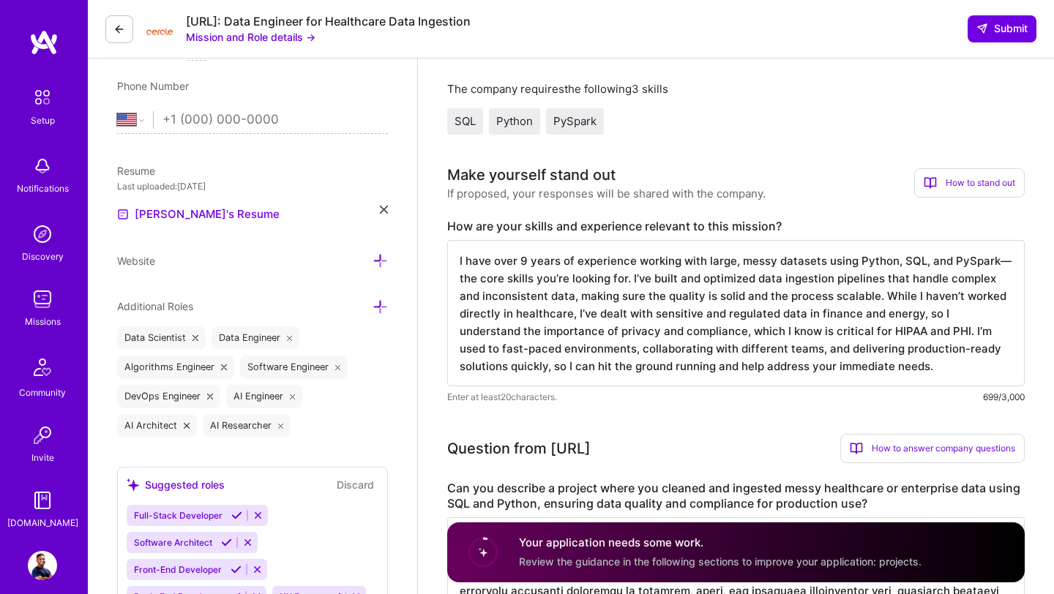
click at [742, 280] on textarea "I have over 9 years of experience working with large, messy datasets using Pyth…" at bounding box center [735, 313] width 577 height 146
click at [1007, 263] on textarea "I have over 9 years of experience working with large, messy datasets using Pyth…" at bounding box center [735, 313] width 577 height 146
drag, startPoint x: 858, startPoint y: 296, endPoint x: 575, endPoint y: 321, distance: 283.5
click at [575, 321] on textarea "I have over 9 years of experience working with large, messy datasets using Pyth…" at bounding box center [735, 313] width 577 height 146
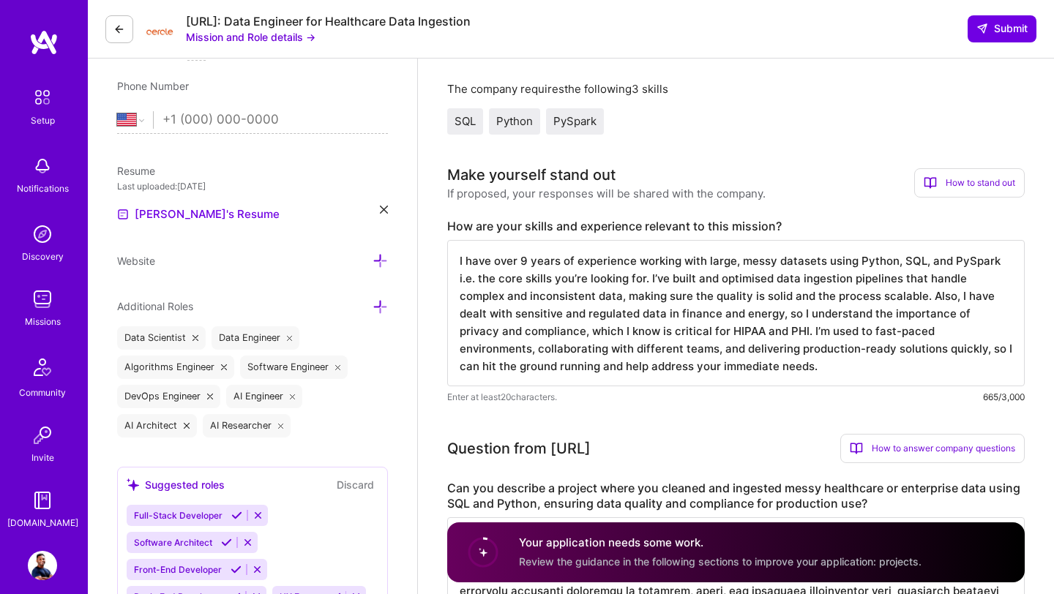
click at [762, 334] on textarea "I have over 9 years of experience working with large, messy datasets using Pyth…" at bounding box center [735, 313] width 577 height 146
drag, startPoint x: 904, startPoint y: 356, endPoint x: 905, endPoint y: 378, distance: 22.7
click at [905, 378] on textarea "I have over 9 years of experience working with large, messy datasets using Pyth…" at bounding box center [735, 313] width 577 height 146
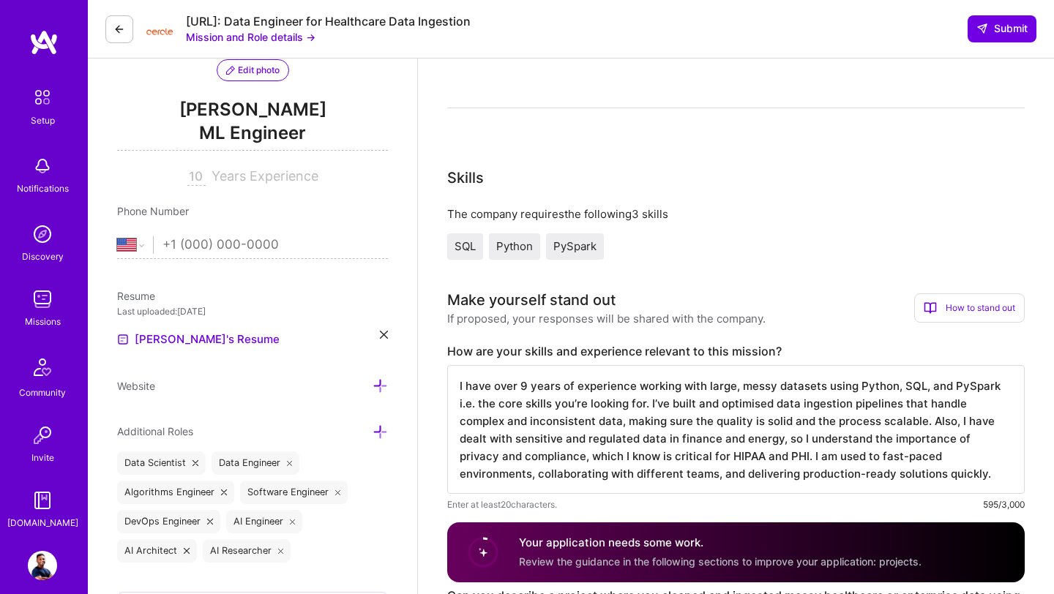
scroll to position [119, 0]
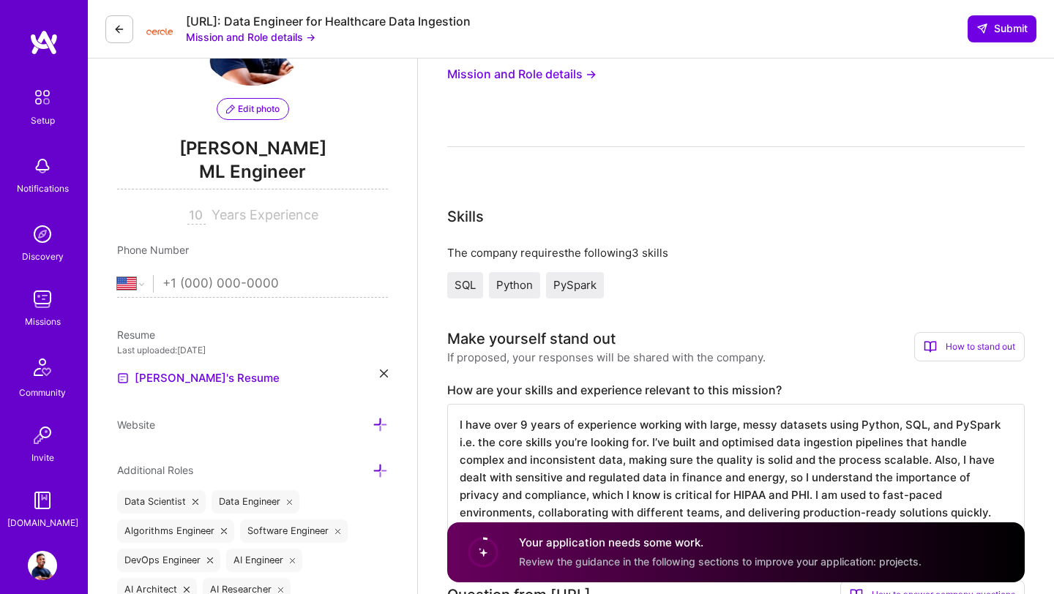
type textarea "I have over 9 years of experience working with large, messy datasets using Pyth…"
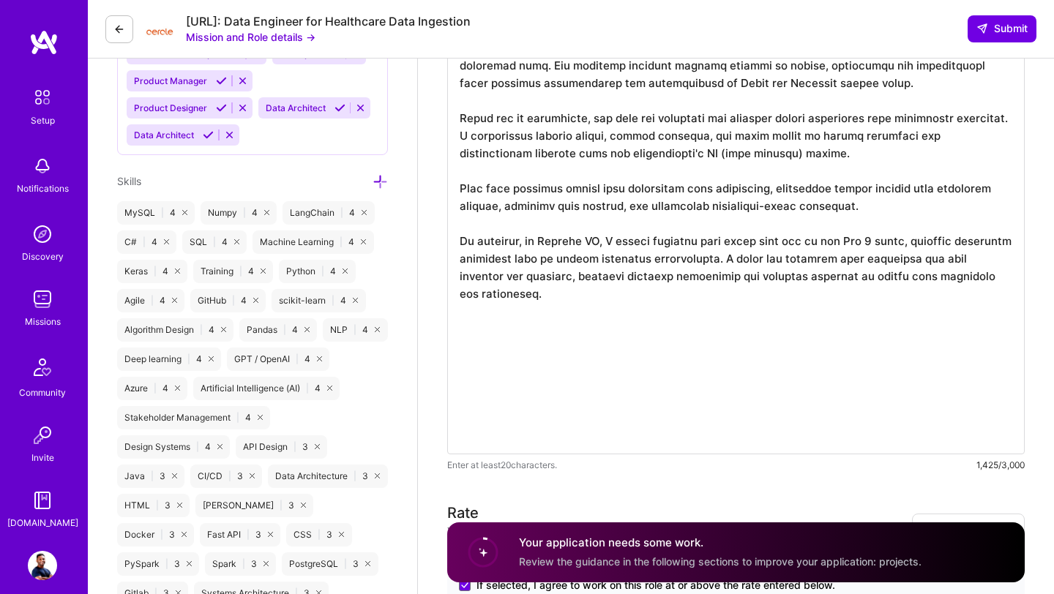
scroll to position [848, 0]
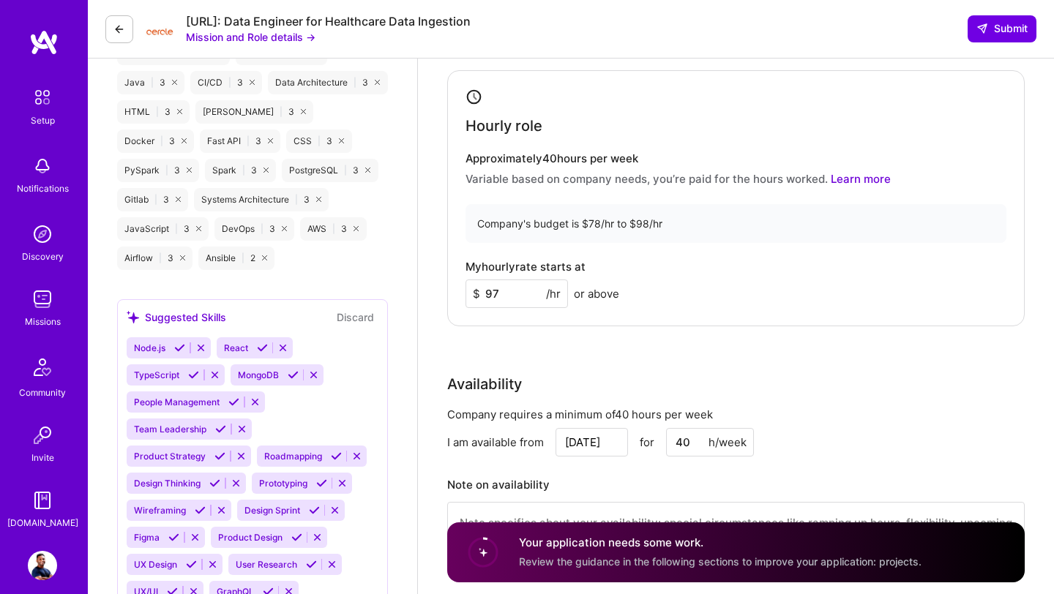
scroll to position [1208, 0]
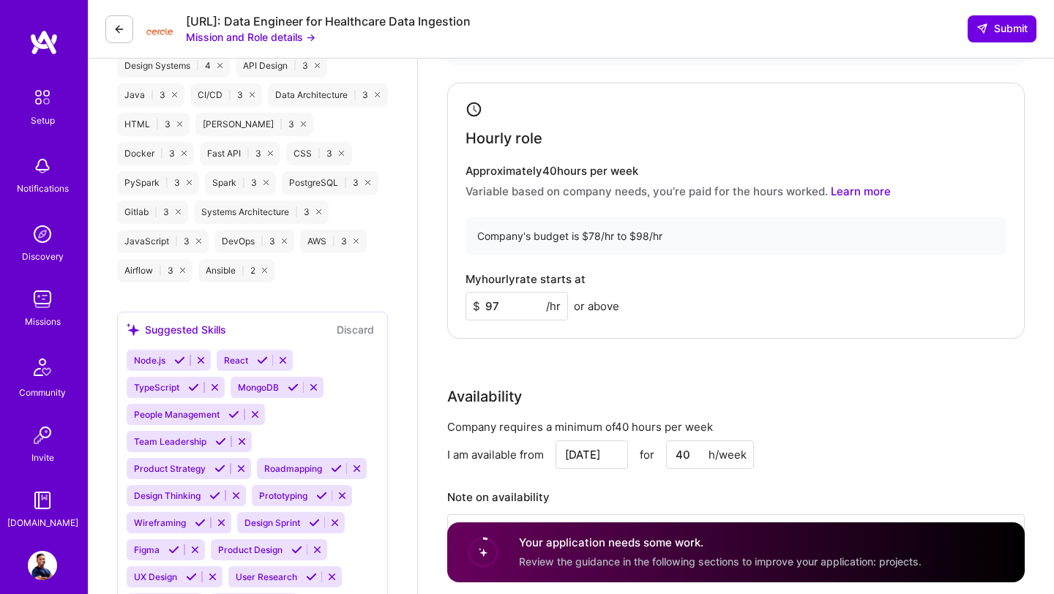
click at [730, 264] on div "Hourly role Approximately 40 hours per week Variable based on company needs, yo…" at bounding box center [735, 211] width 577 height 256
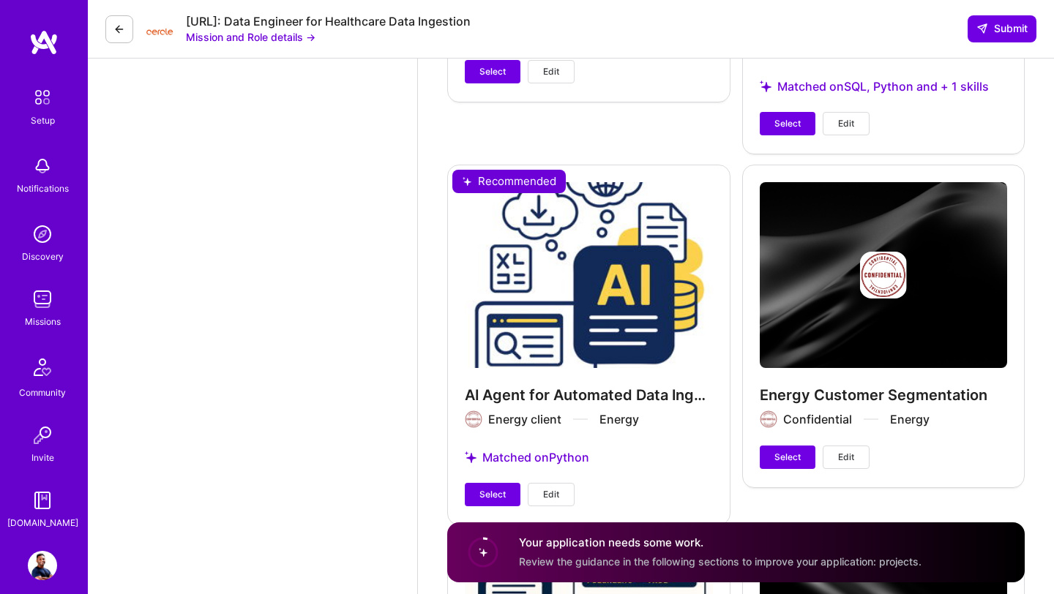
scroll to position [4233, 0]
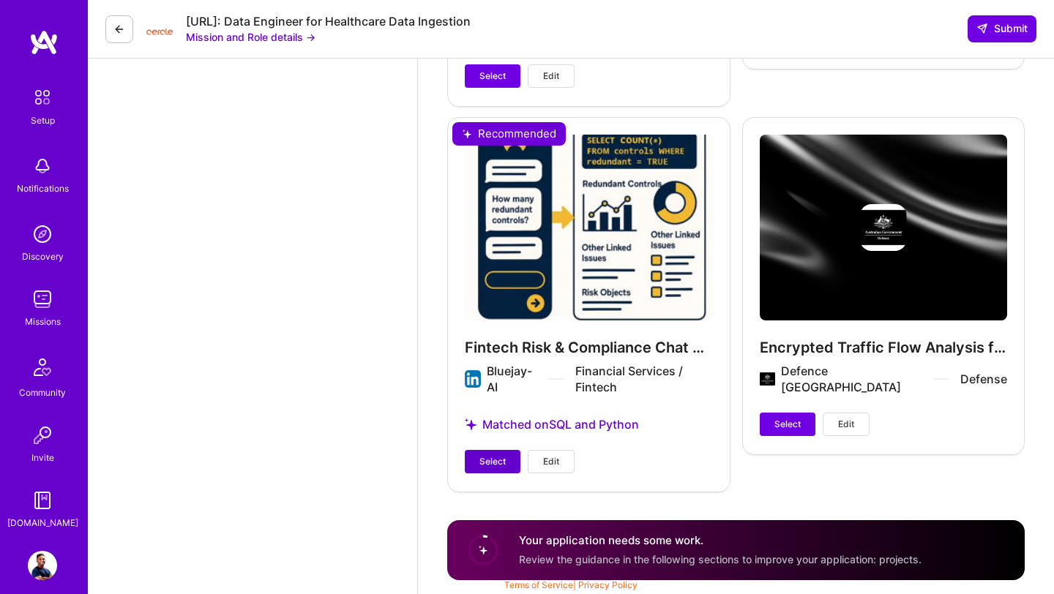
click at [491, 465] on span "Select" at bounding box center [492, 461] width 26 height 13
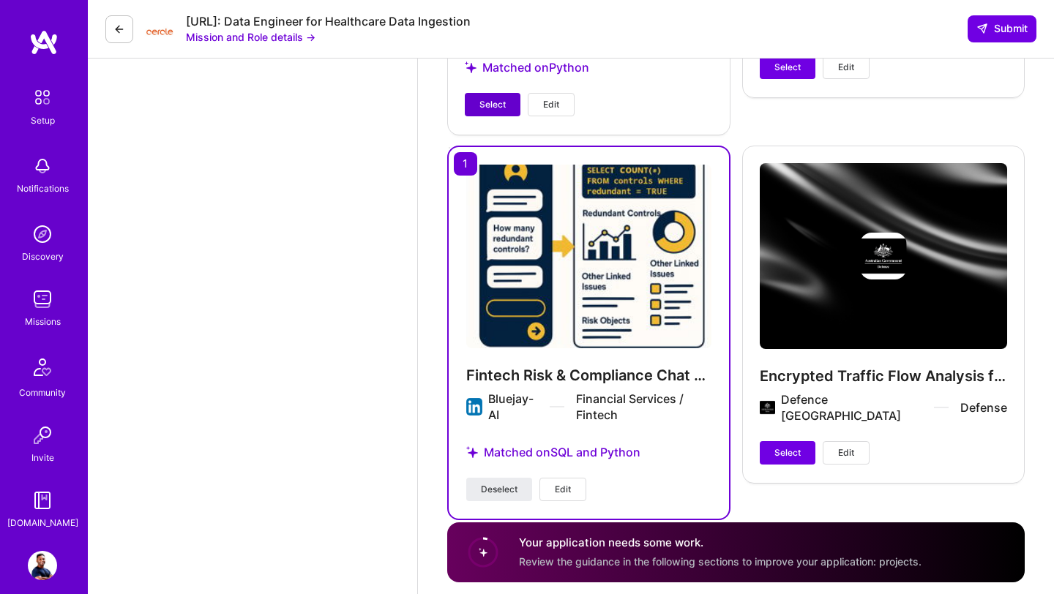
scroll to position [4234, 0]
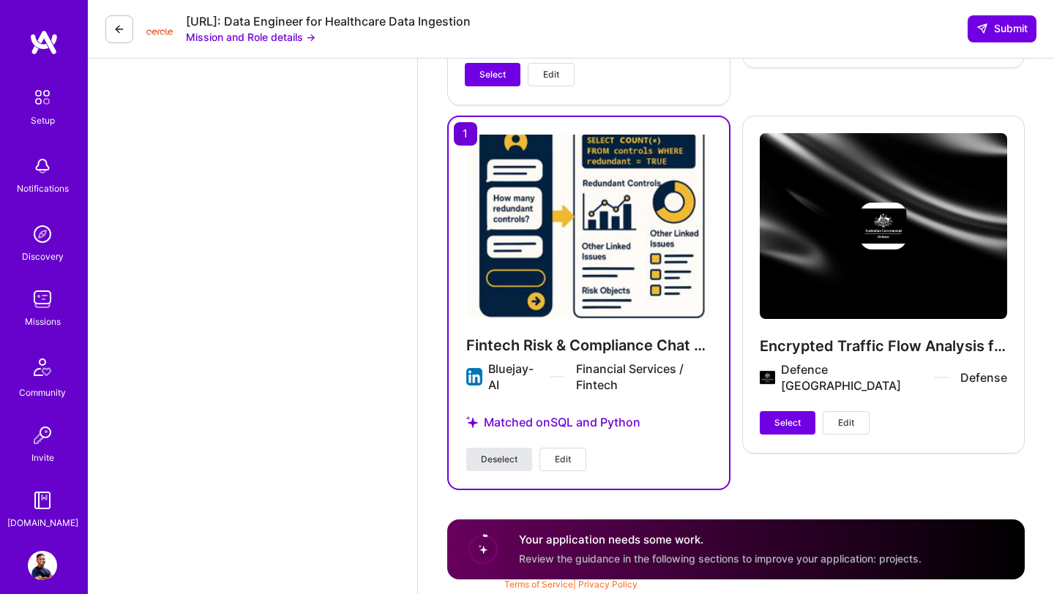
click at [494, 468] on button "Deselect" at bounding box center [499, 459] width 66 height 23
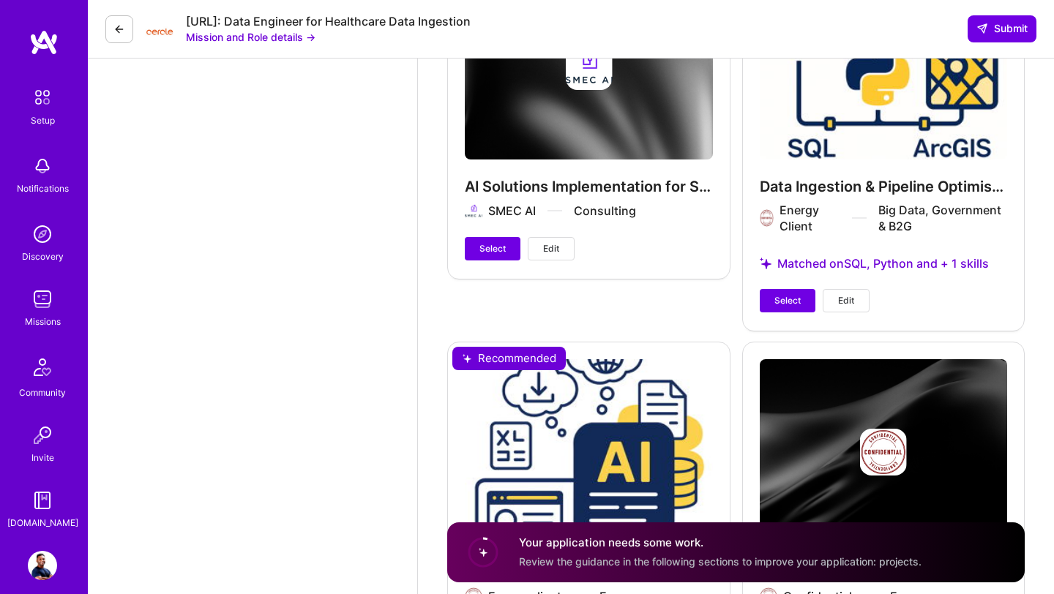
scroll to position [3632, 0]
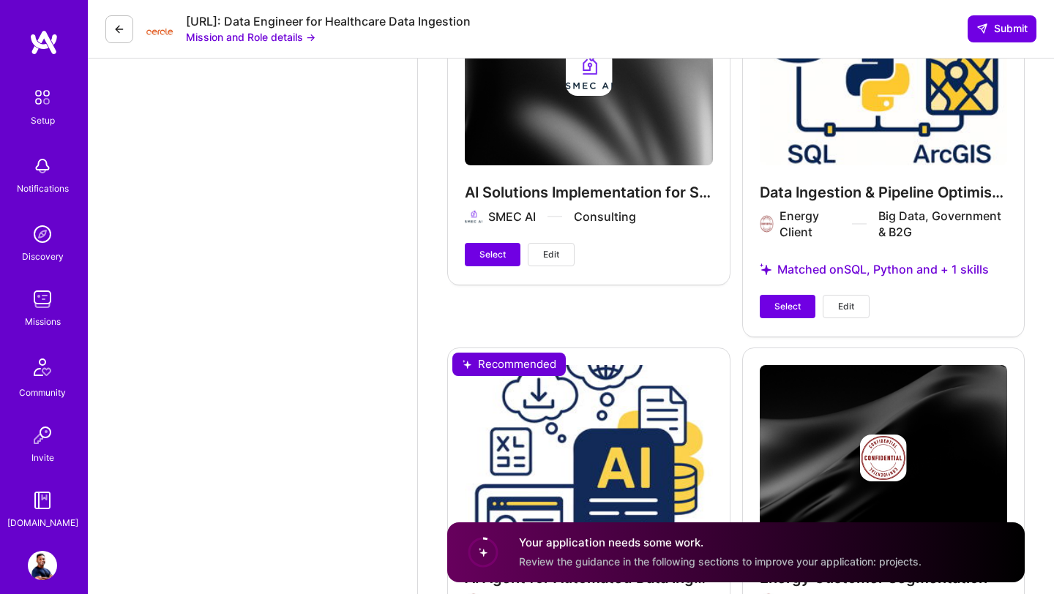
click at [778, 310] on span "Select" at bounding box center [787, 306] width 26 height 13
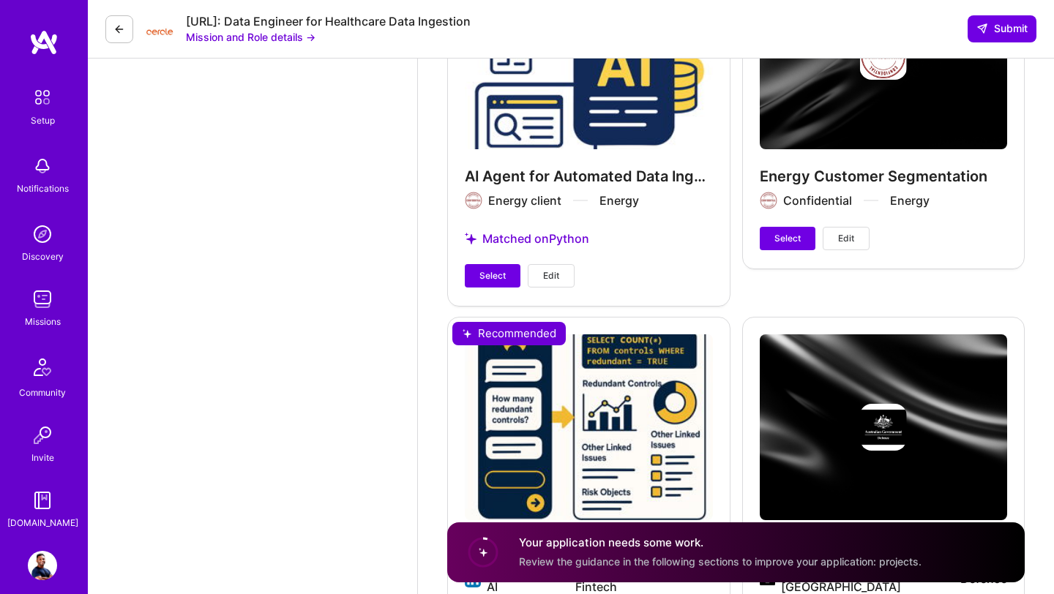
scroll to position [4004, 0]
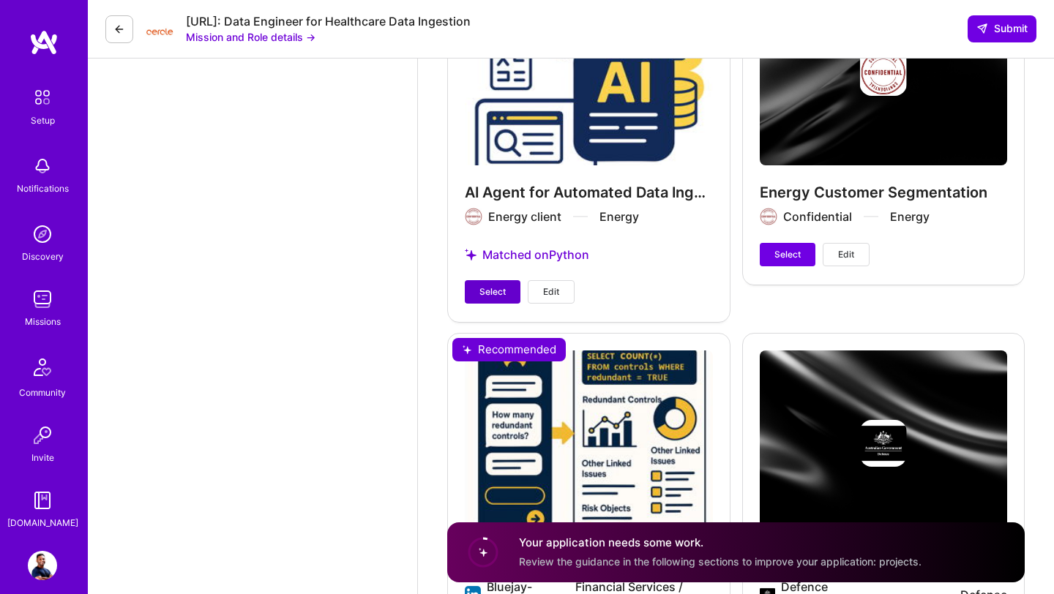
click at [495, 293] on span "Select" at bounding box center [492, 291] width 26 height 13
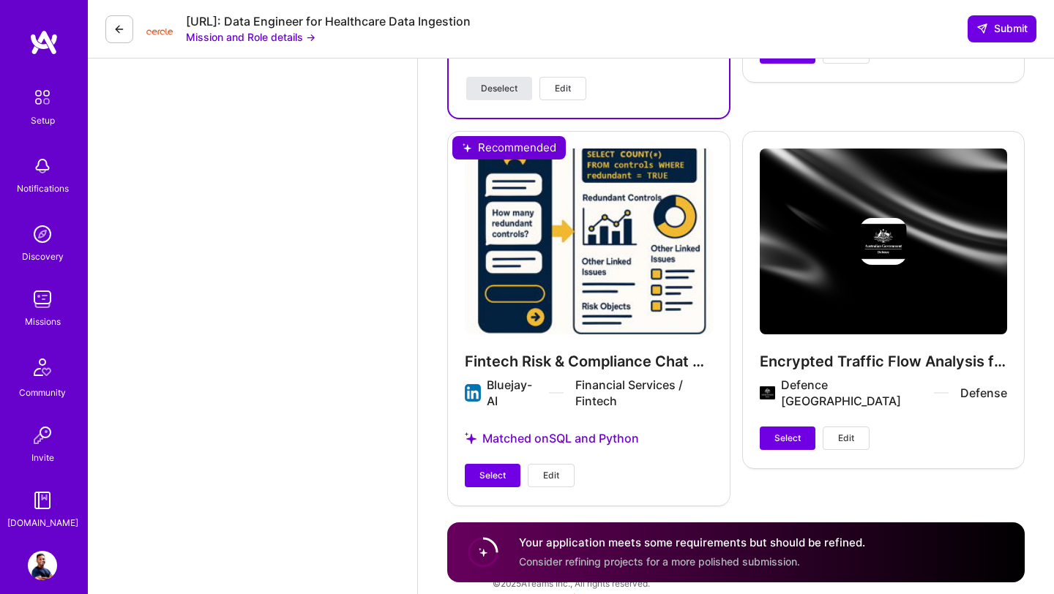
scroll to position [4216, 0]
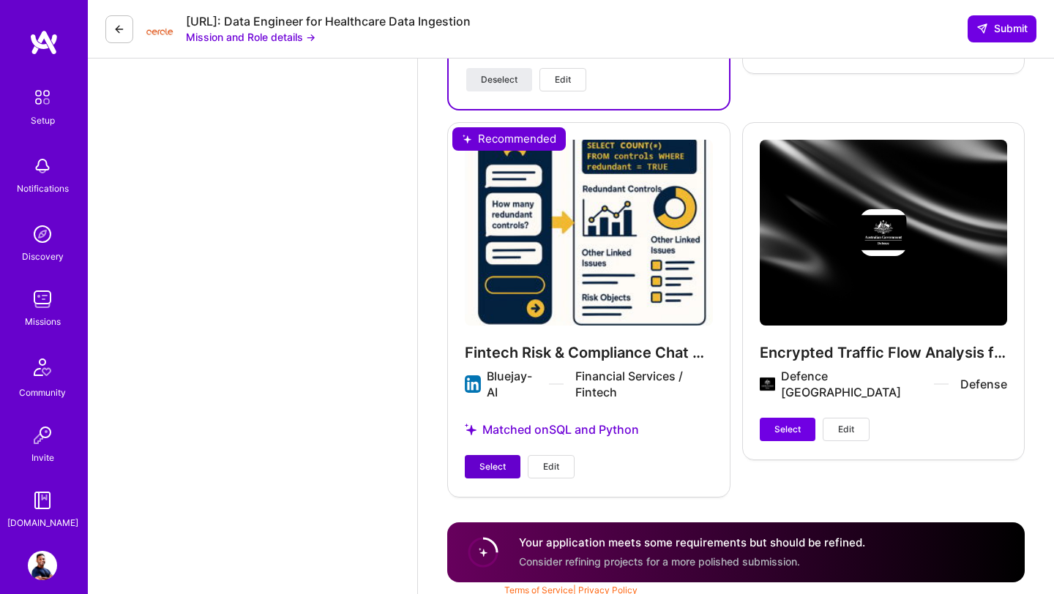
click at [490, 460] on span "Select" at bounding box center [492, 466] width 26 height 13
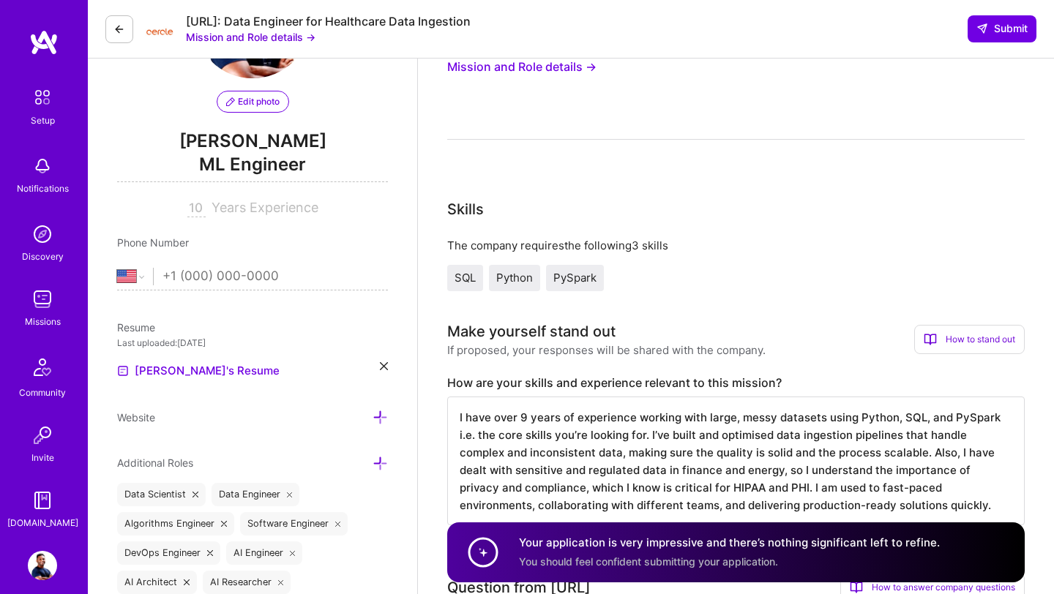
scroll to position [0, 0]
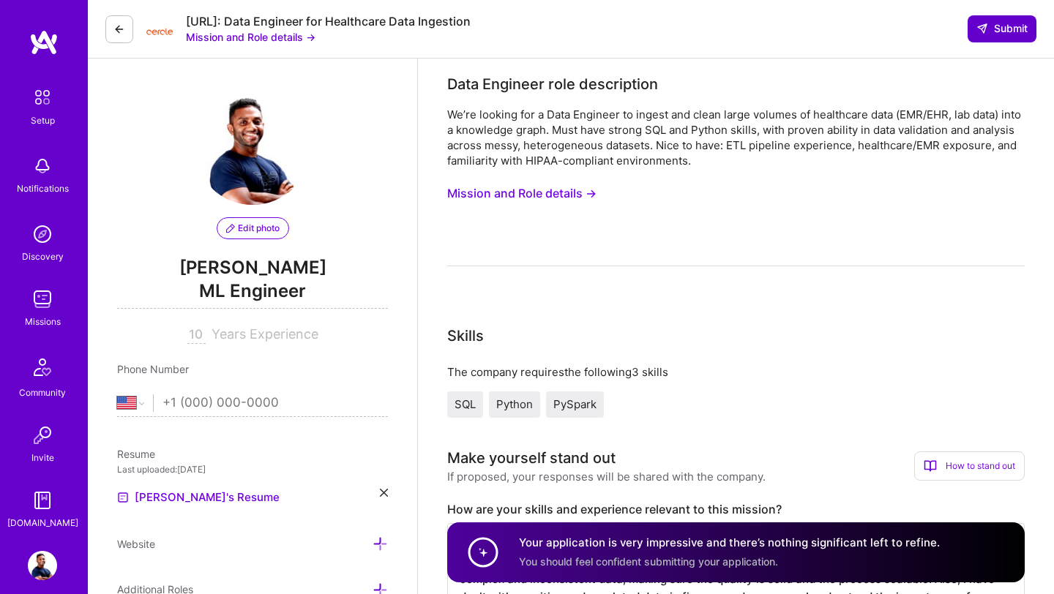
click at [994, 33] on span "Submit" at bounding box center [1001, 28] width 51 height 15
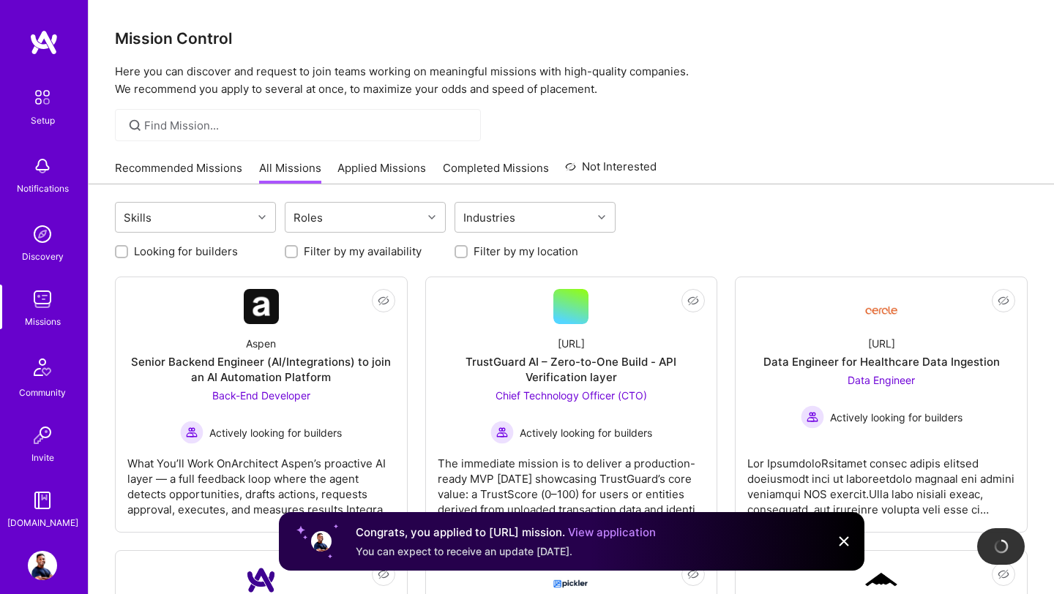
click at [386, 179] on link "Applied Missions" at bounding box center [381, 172] width 89 height 24
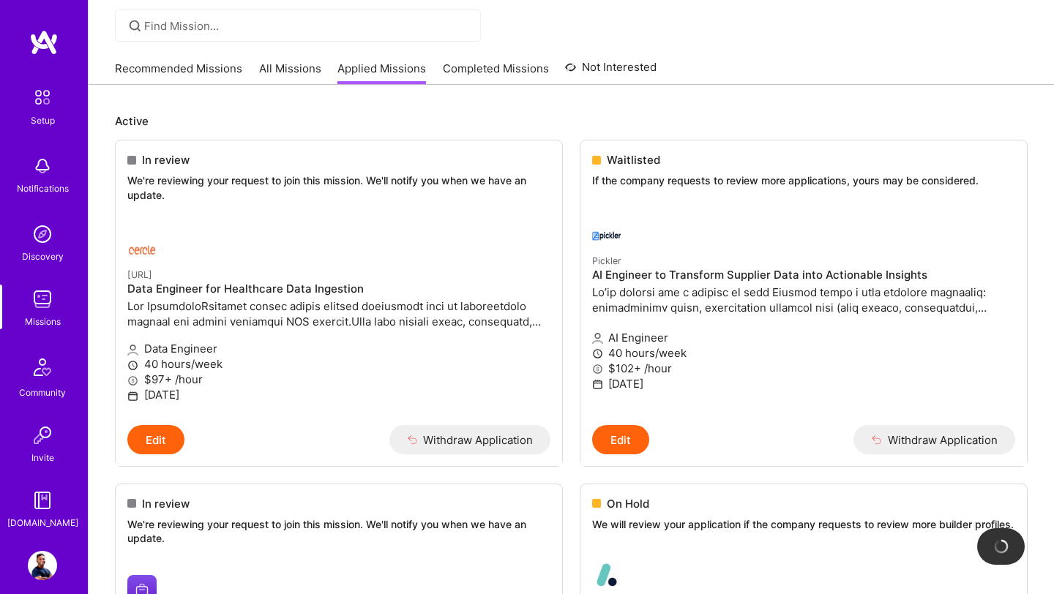
scroll to position [106, 0]
